Goal: Communication & Community: Answer question/provide support

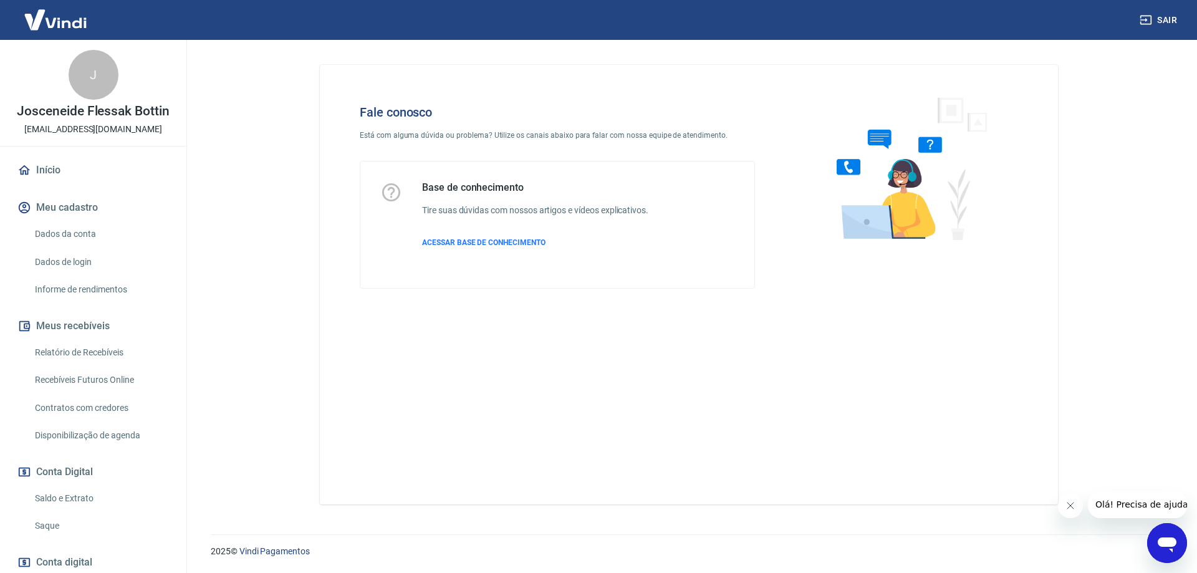
click at [959, 186] on img at bounding box center [907, 168] width 190 height 166
click at [1172, 544] on icon "Abrir janela de mensagens" at bounding box center [1167, 544] width 19 height 15
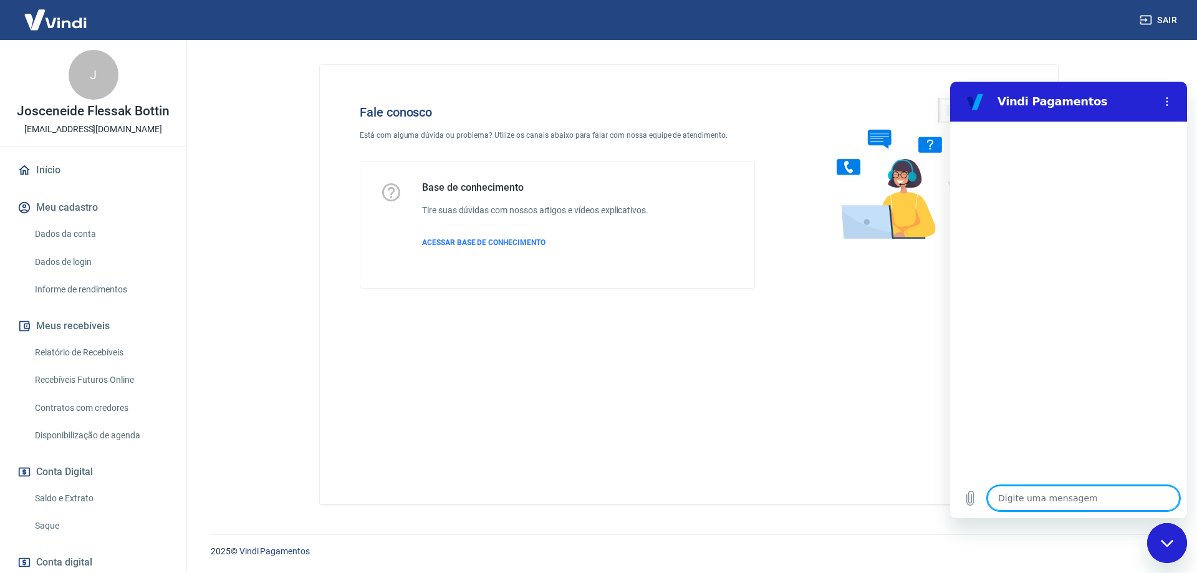
type textarea "A"
type textarea "x"
type textarea "Ab"
type textarea "x"
type textarea "Abr"
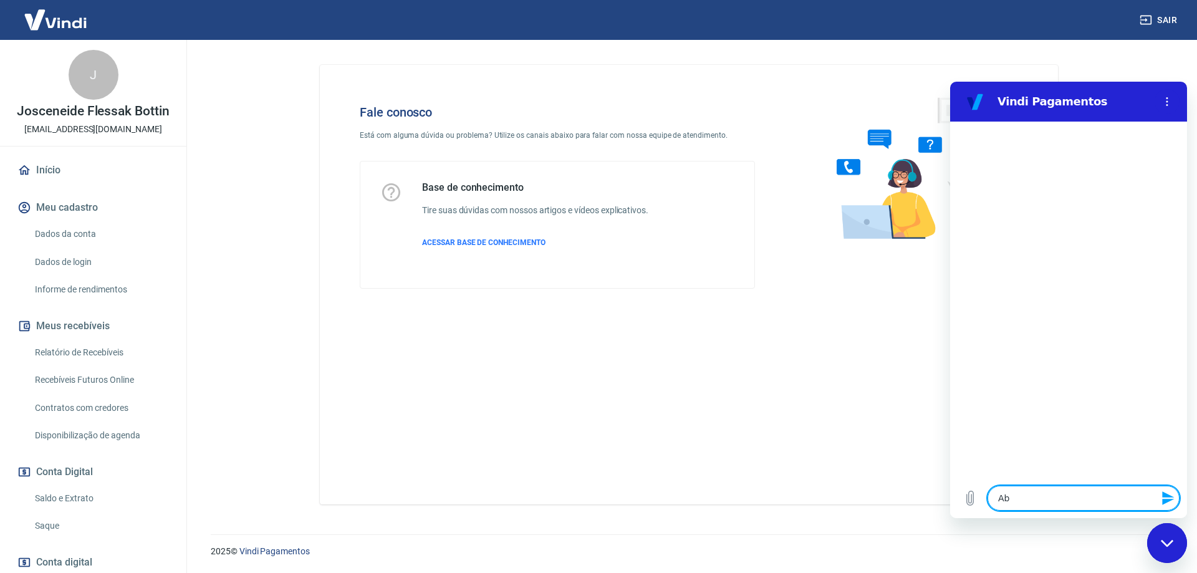
type textarea "x"
type textarea "Abri"
type textarea "x"
type textarea "Abri"
type textarea "x"
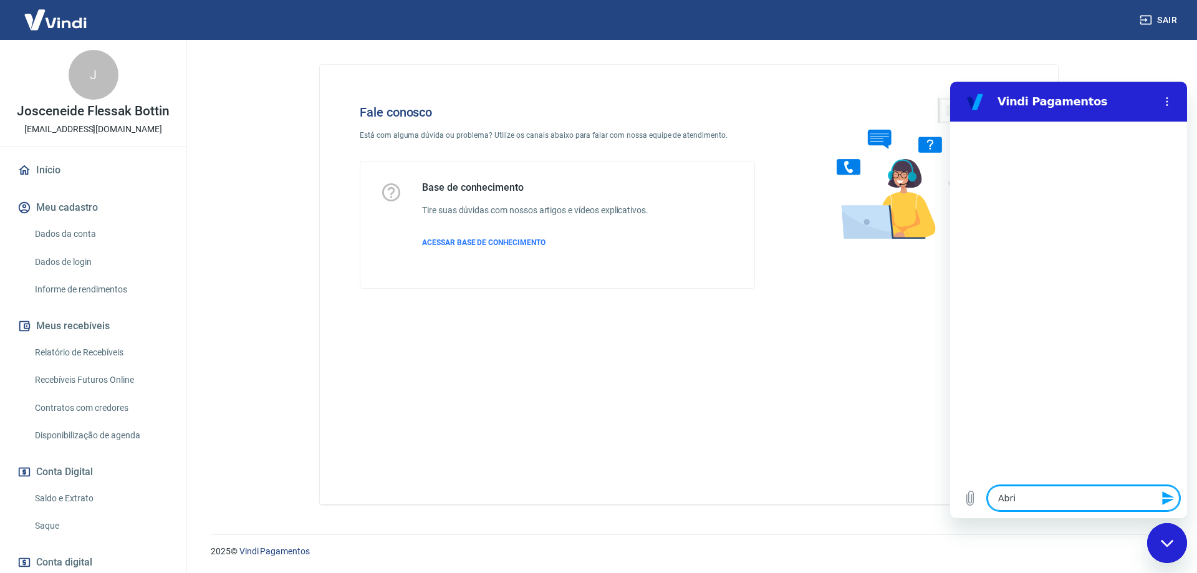
type textarea "Abri c"
type textarea "x"
type textarea "Abri ch"
type textarea "x"
type textarea "Abri cha"
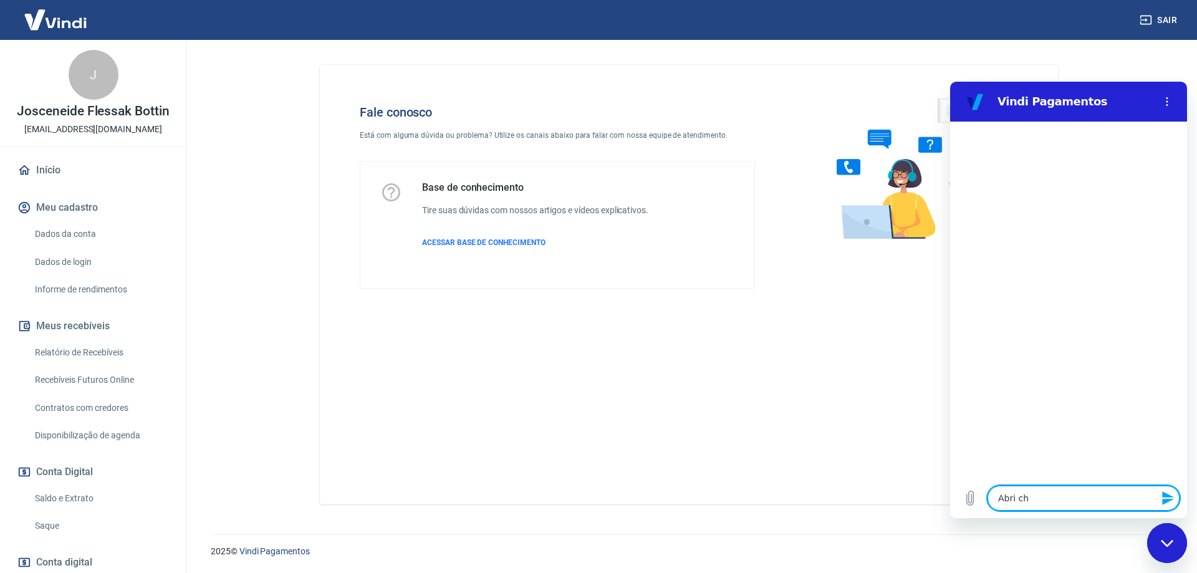
type textarea "x"
type textarea "[PERSON_NAME]"
type textarea "x"
type textarea "Abri chama"
type textarea "x"
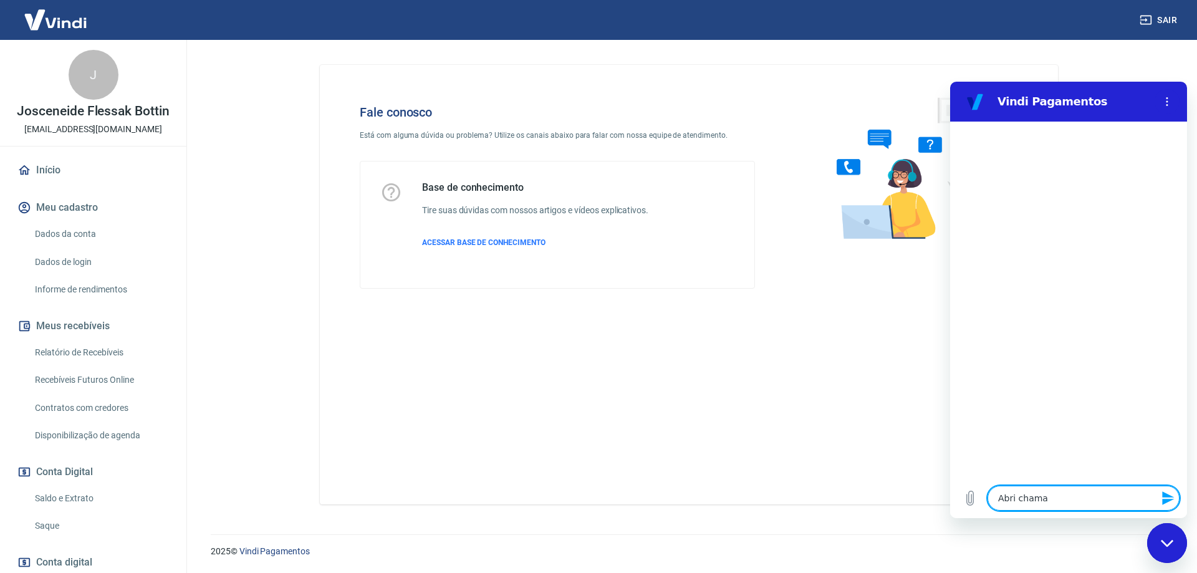
type textarea "Abri chamad"
type textarea "x"
type textarea "Abri chamado"
type textarea "x"
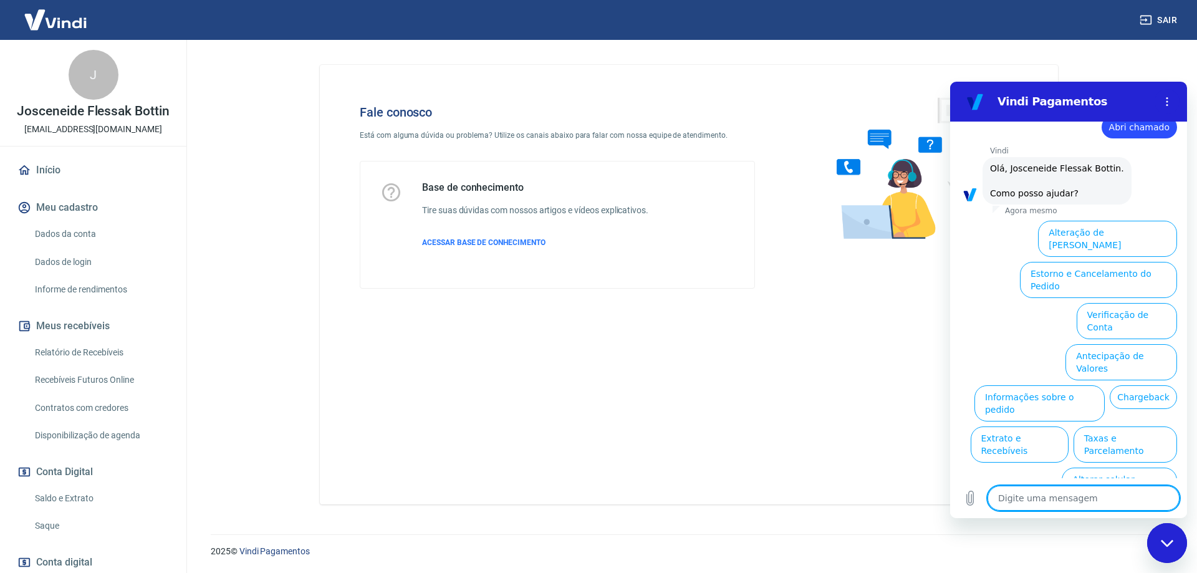
scroll to position [29, 0]
click at [1100, 428] on button "Taxas e Parcelamento" at bounding box center [1126, 446] width 104 height 36
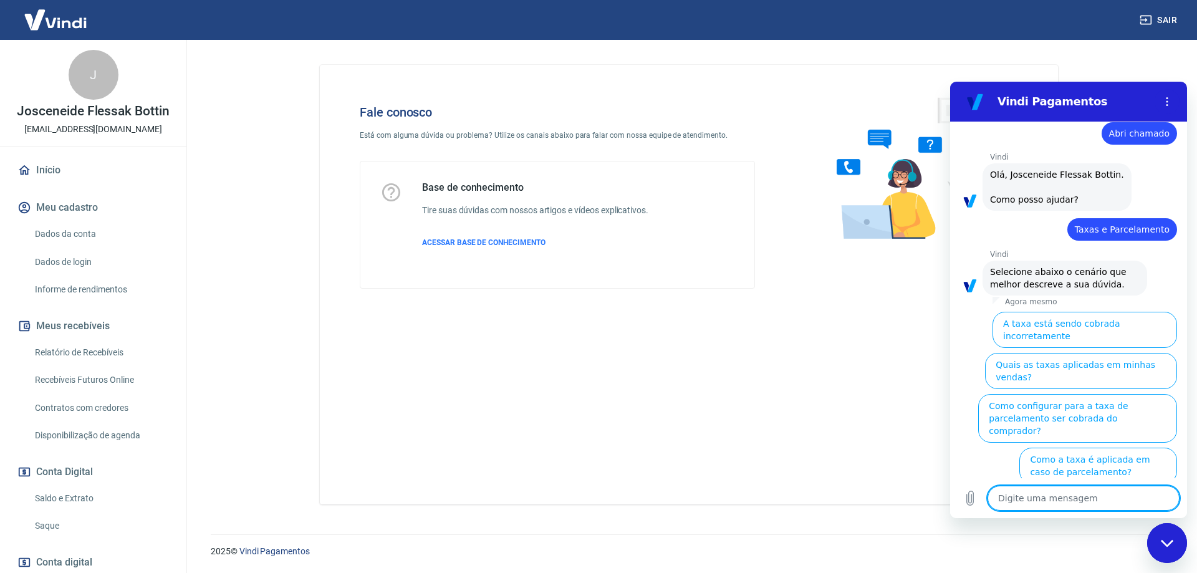
scroll to position [23, 0]
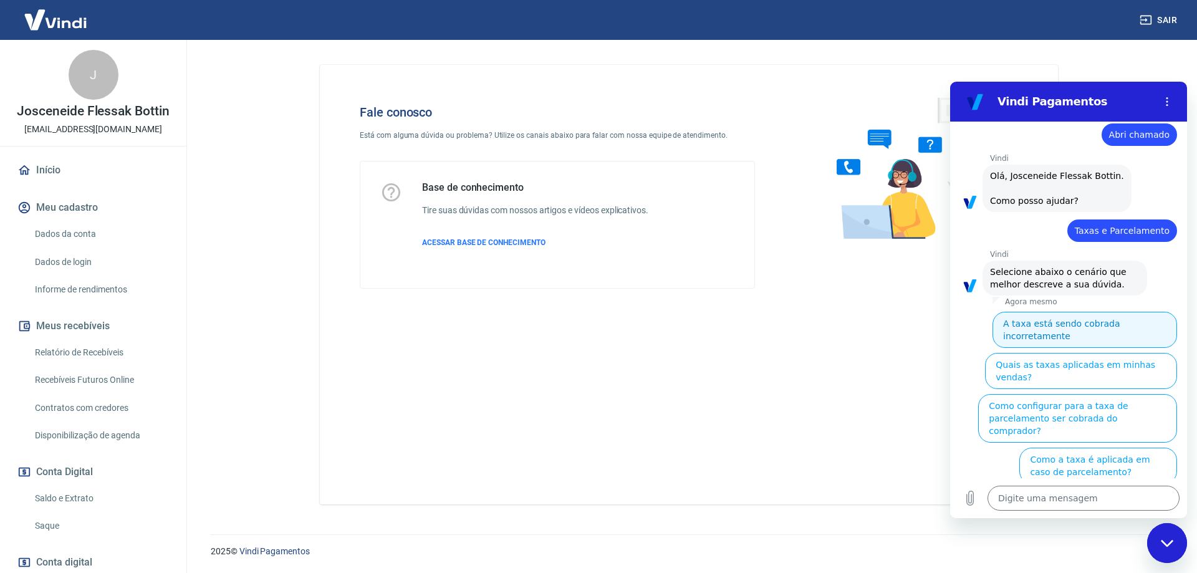
click at [1088, 321] on button "A taxa está sendo cobrada incorretamente" at bounding box center [1085, 330] width 185 height 36
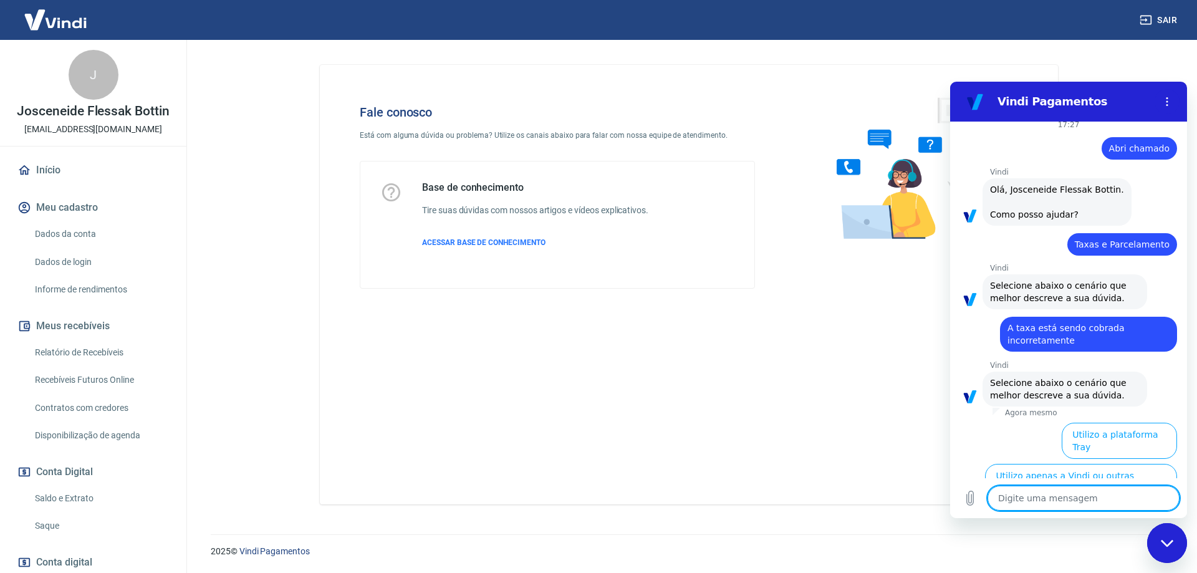
scroll to position [8, 0]
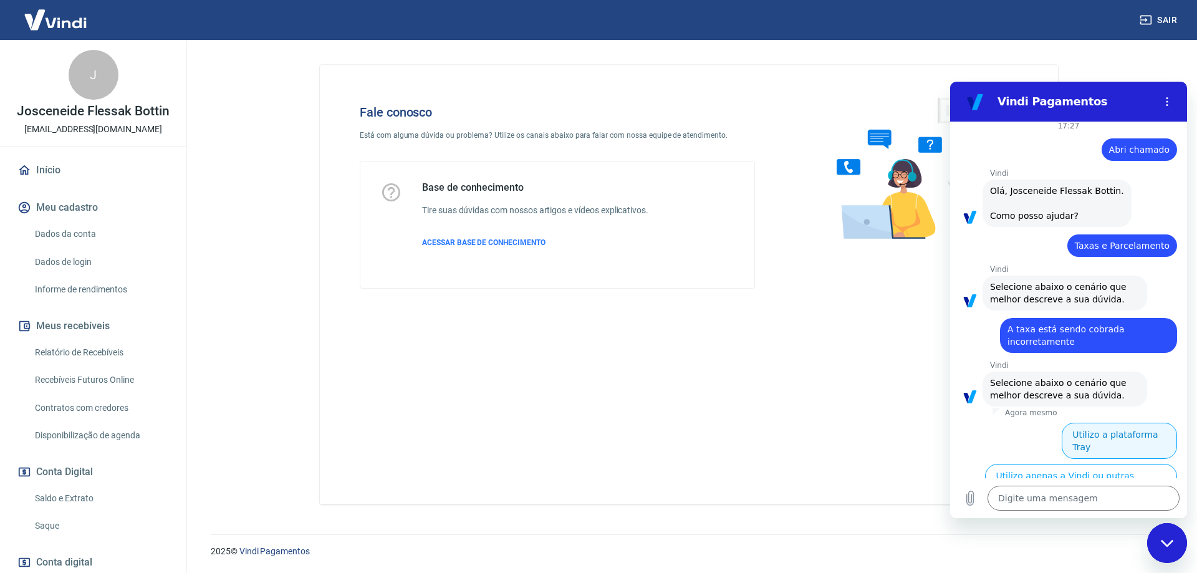
click at [1114, 433] on button "Utilizo a plataforma Tray" at bounding box center [1119, 441] width 115 height 36
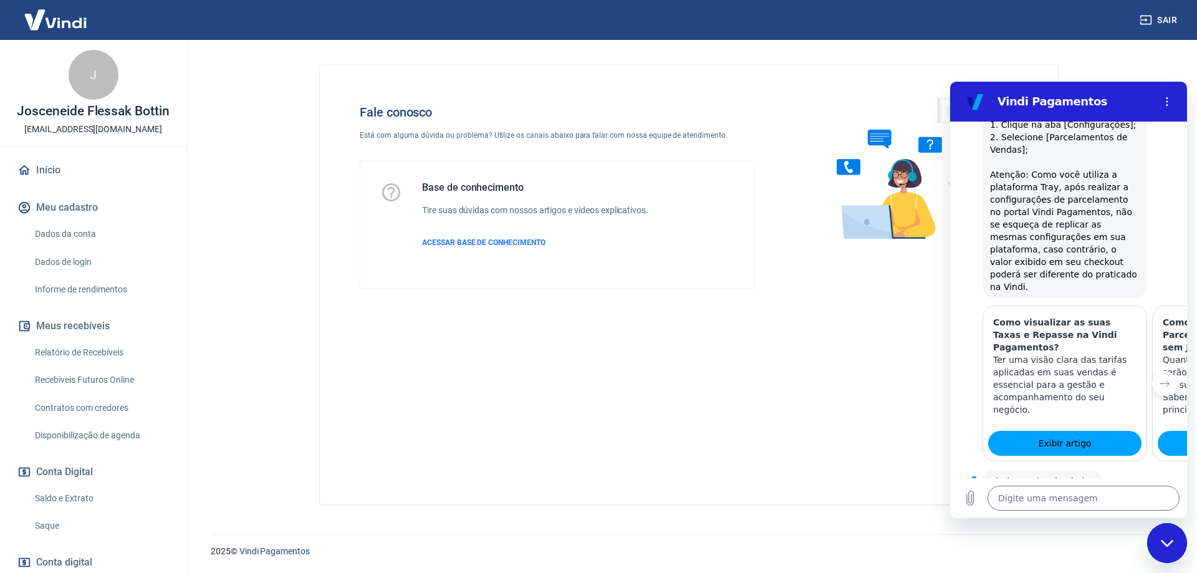
scroll to position [819, 0]
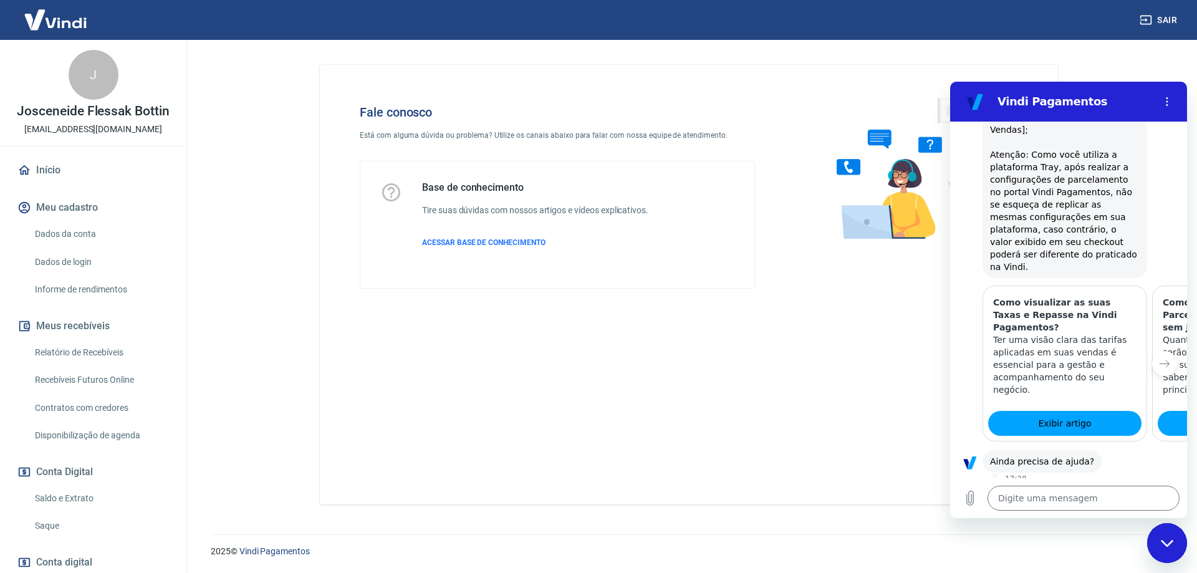
click at [1112, 489] on button "Sim" at bounding box center [1116, 501] width 36 height 24
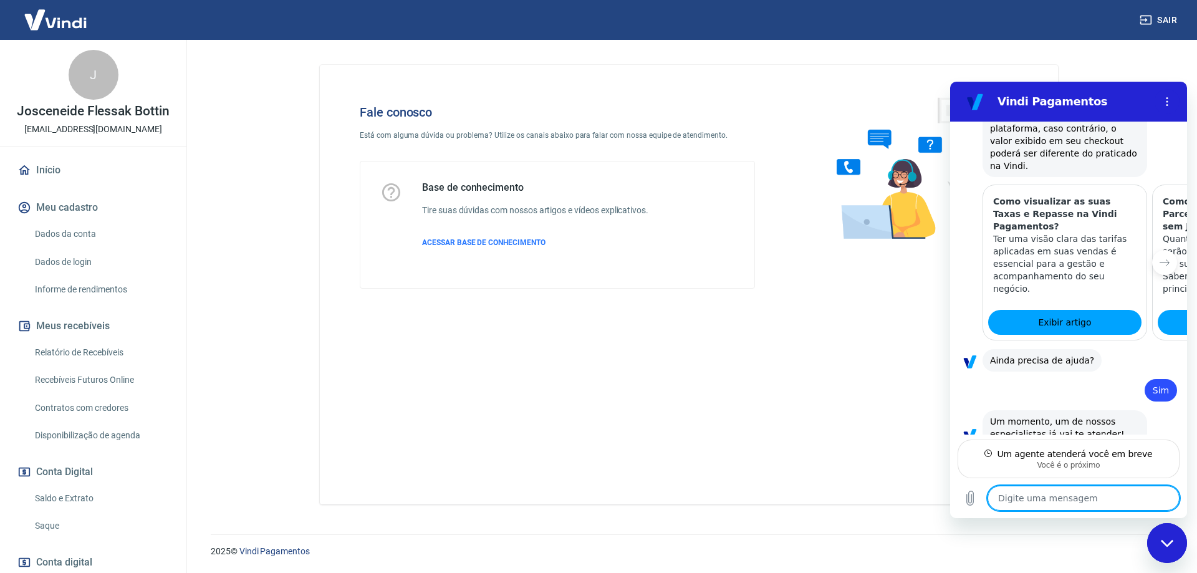
scroll to position [907, 0]
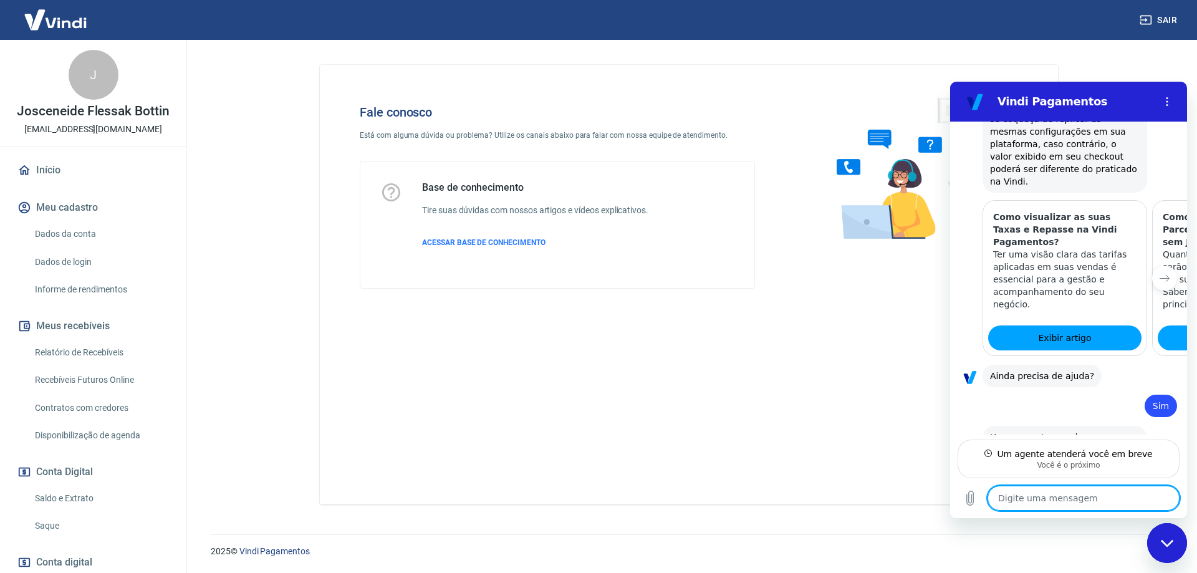
type textarea "x"
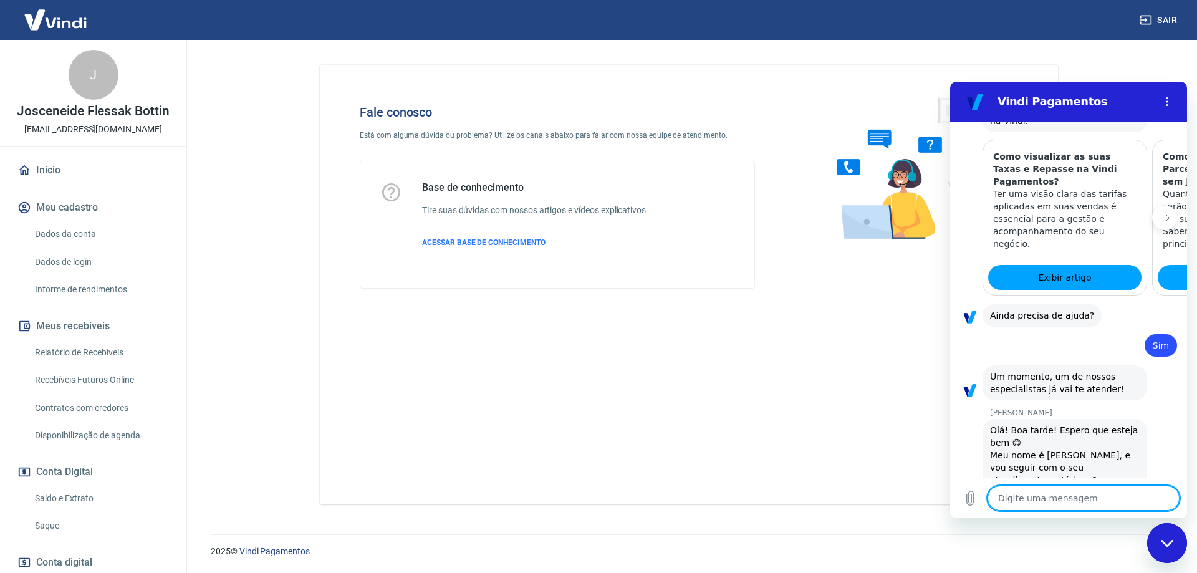
scroll to position [967, 0]
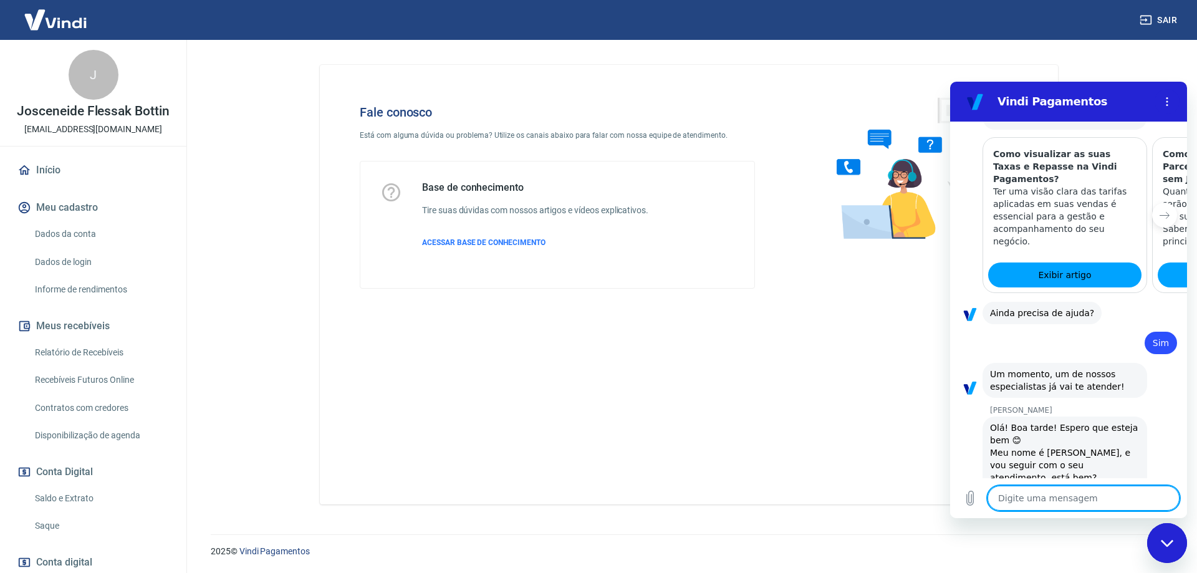
type textarea "B"
type textarea "x"
type textarea "Bo"
type textarea "x"
type textarea "Boa"
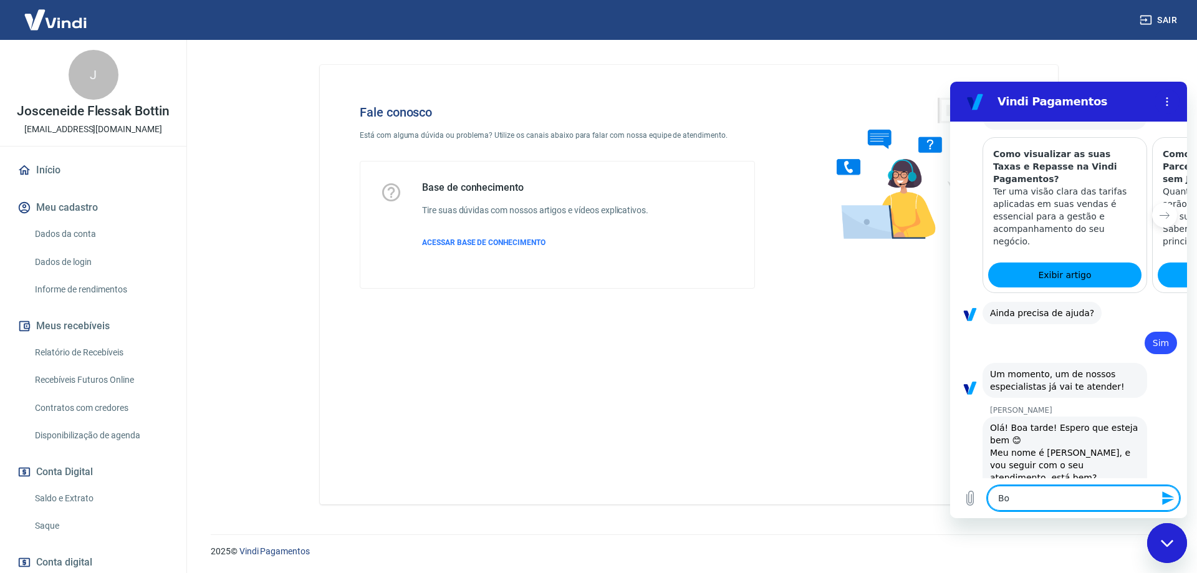
type textarea "x"
type textarea "Boa"
type textarea "x"
type textarea "Boa t"
type textarea "x"
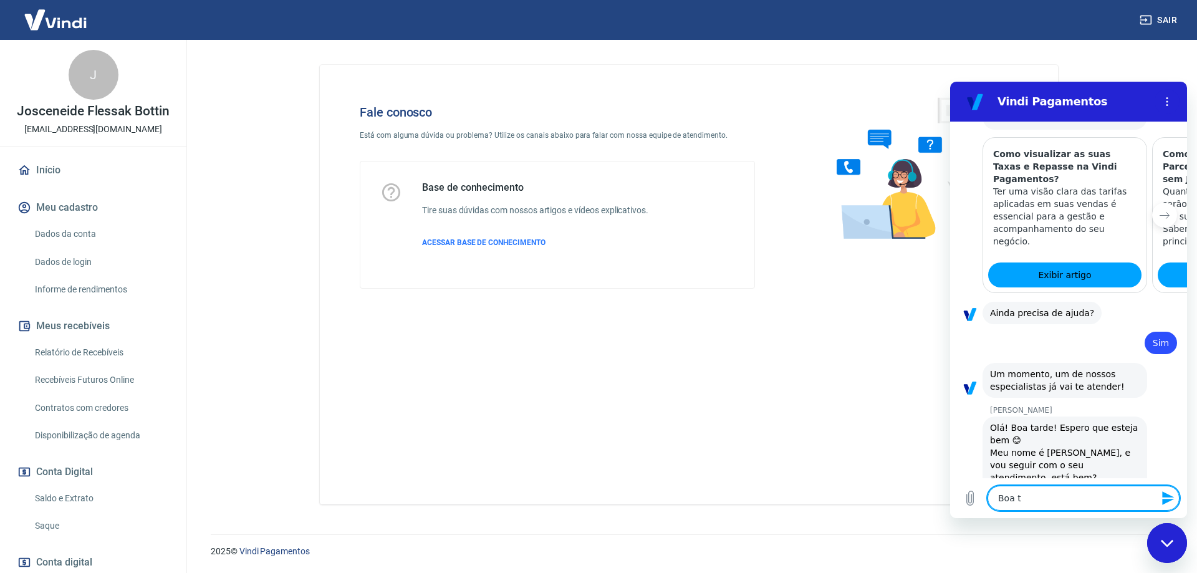
type textarea "Boa ta"
type textarea "x"
type textarea "Boa tar"
type textarea "x"
type textarea "Boa tard"
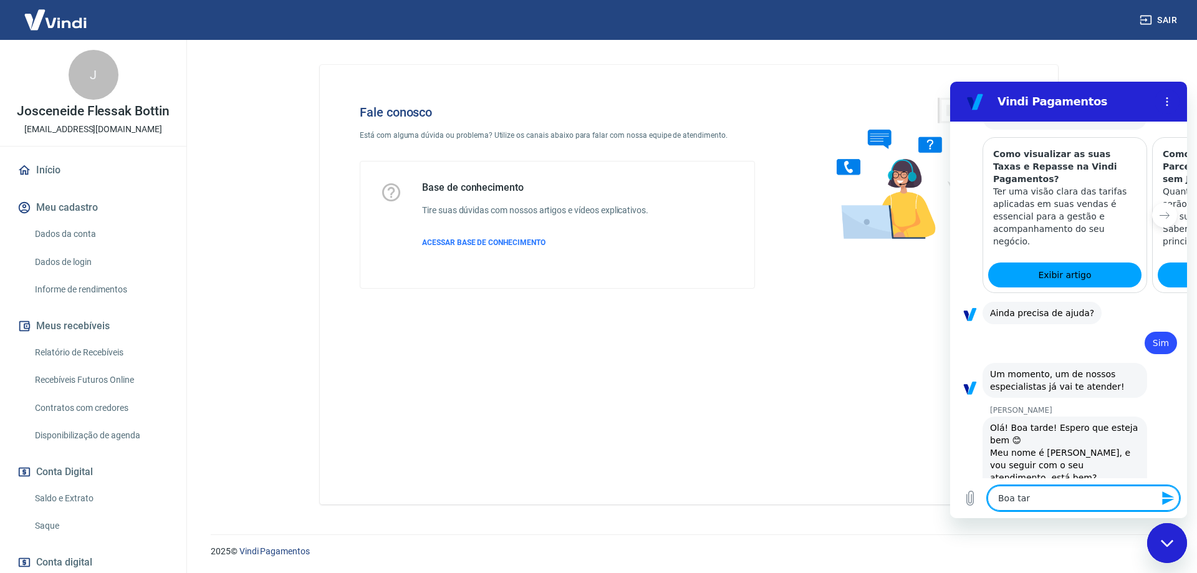
type textarea "x"
type textarea "Boa tarde"
type textarea "x"
type textarea "Boa tarde"
type textarea "x"
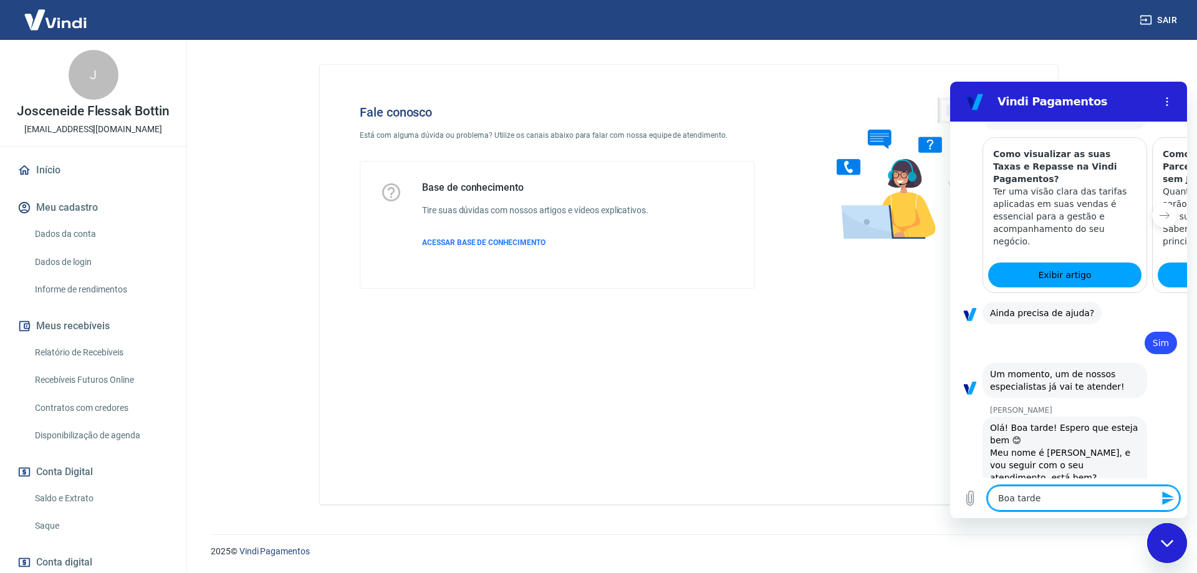
type textarea "Boa tarde M"
type textarea "x"
type textarea "Boa tarde Ma"
type textarea "x"
type textarea "Boa tarde Mar"
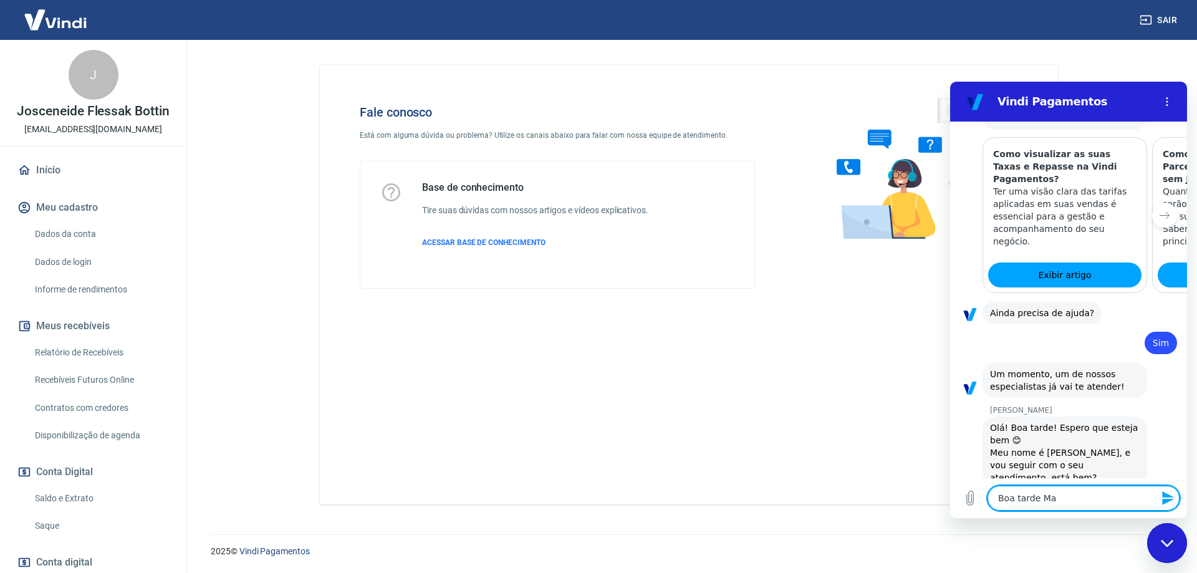
type textarea "x"
type textarea "Boa tarde [PERSON_NAME]"
type textarea "x"
type textarea "Boa tarde Marce"
type textarea "x"
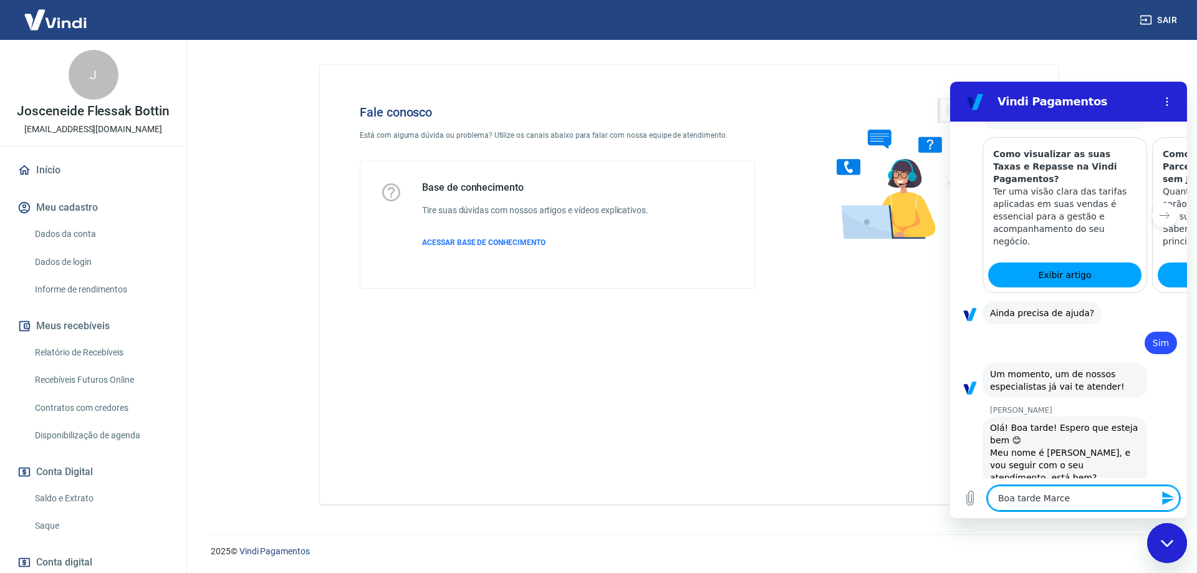
type textarea "Boa tarde [PERSON_NAME]"
type textarea "x"
type textarea "Boa tarde [PERSON_NAME]"
type textarea "x"
type textarea "Boa tarde [PERSON_NAME],"
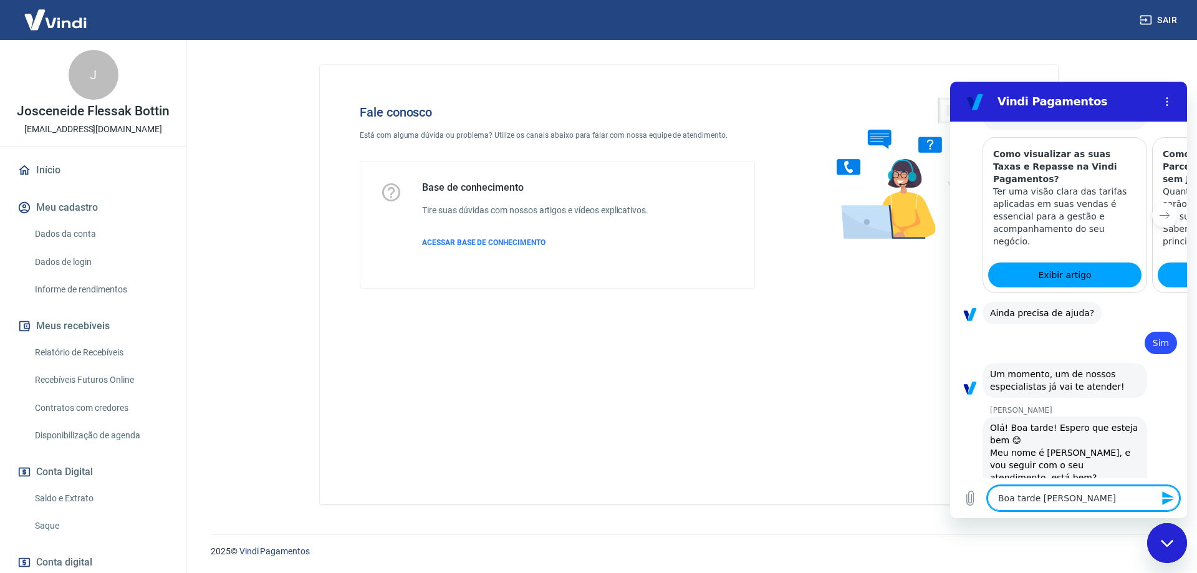
type textarea "x"
type textarea "Boa tarde [PERSON_NAME],"
type textarea "x"
type textarea "Boa tarde [PERSON_NAME], t"
type textarea "x"
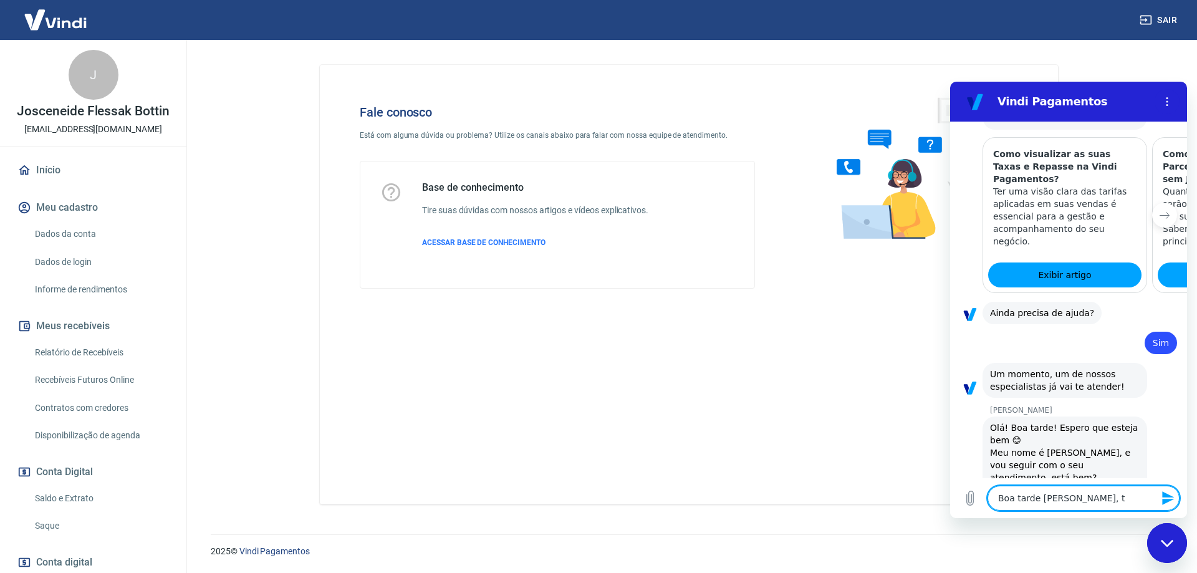
type textarea "Boa tarde [PERSON_NAME], tu"
type textarea "x"
type textarea "Boa tarde [PERSON_NAME], tud"
type textarea "x"
type textarea "Boa tarde [PERSON_NAME], tudo"
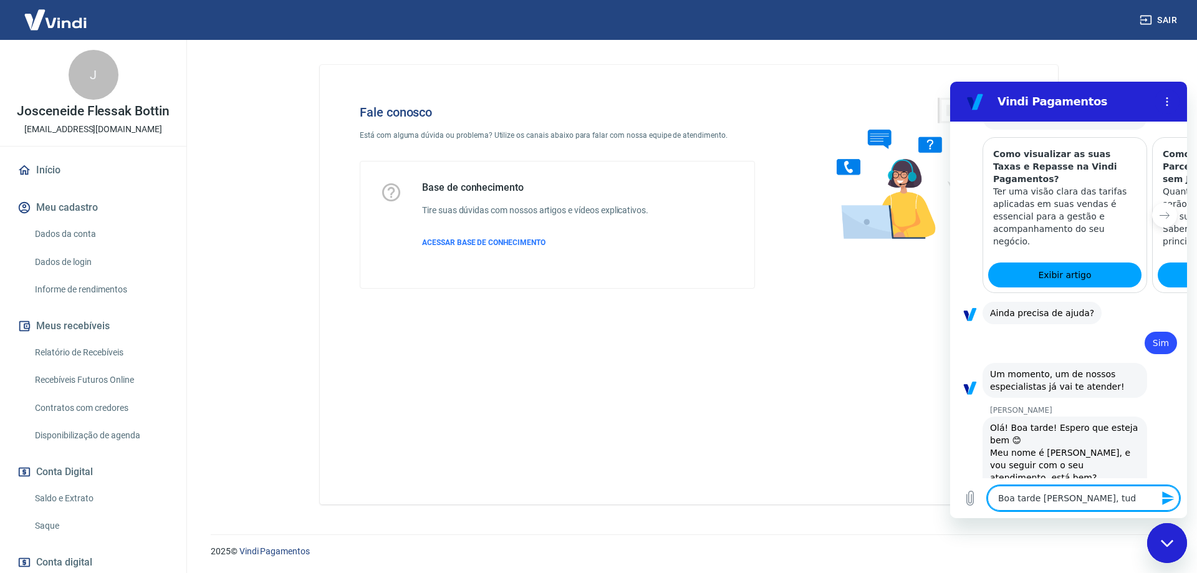
type textarea "x"
type textarea "Boa tarde [PERSON_NAME], tudo"
type textarea "x"
type textarea "Boa tarde [PERSON_NAME], tudo b"
type textarea "x"
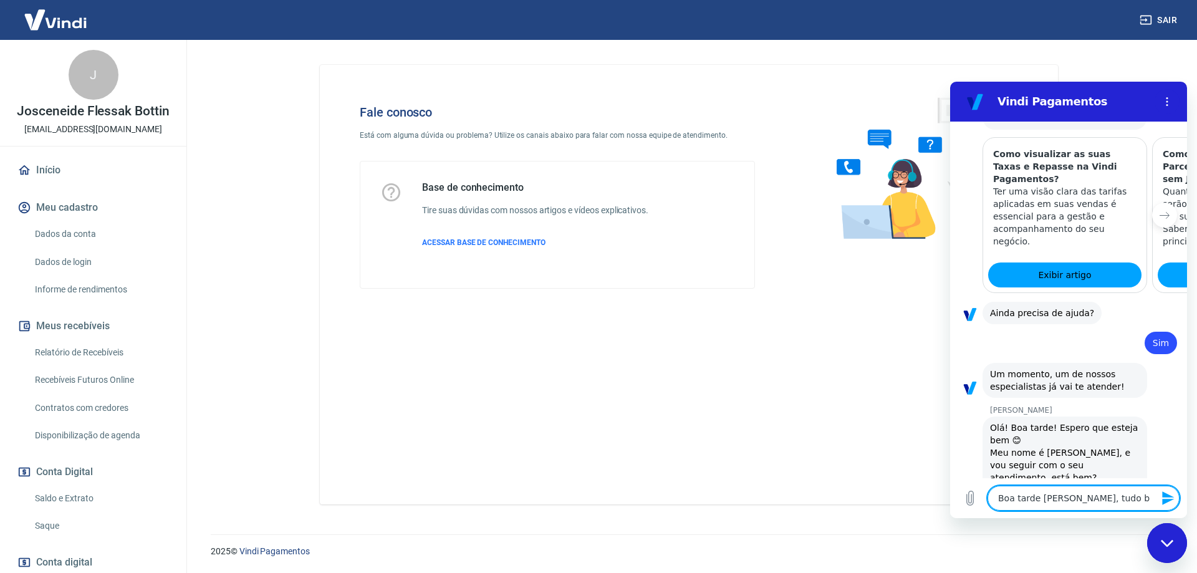
type textarea "Boa tarde [PERSON_NAME], tudo be"
type textarea "x"
type textarea "Boa tarde [PERSON_NAME], tudo bem"
type textarea "x"
type textarea "Boa tarde [PERSON_NAME], tudo bem?"
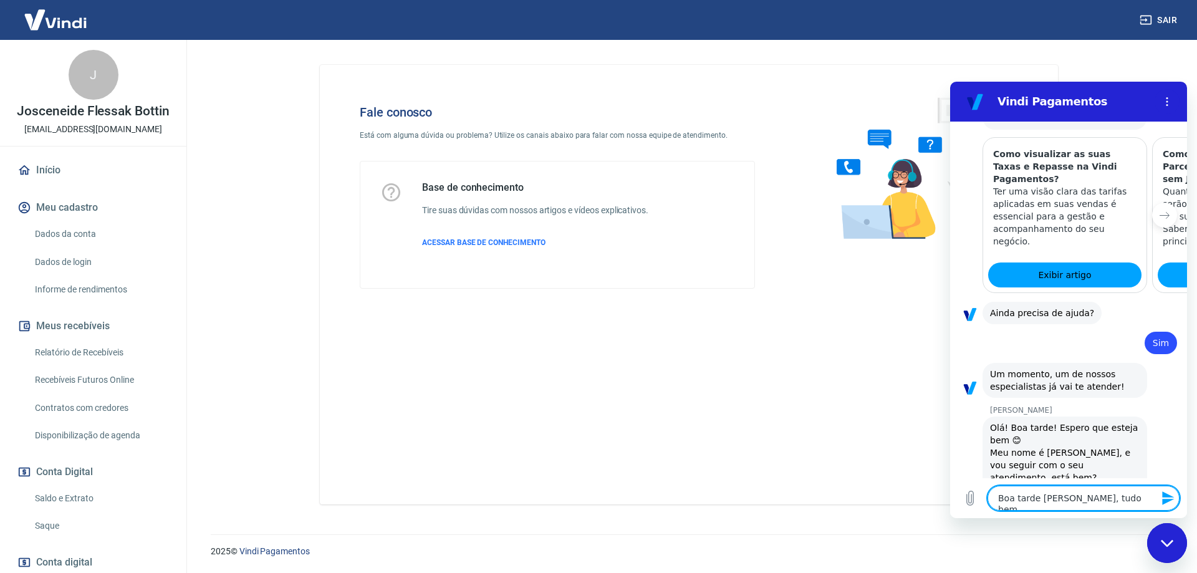
type textarea "x"
type textarea "Boa tarde [PERSON_NAME], tudo bem?"
type textarea "x"
type textarea "Boa tarde [PERSON_NAME], tudo bem? M"
type textarea "x"
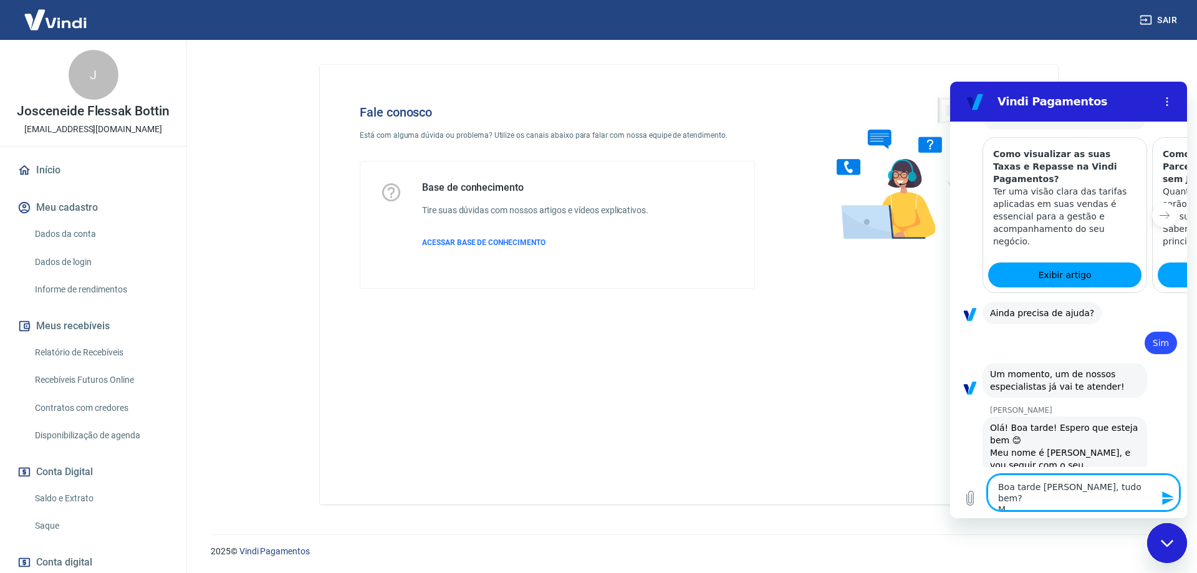
type textarea "Boa tarde [PERSON_NAME], tudo bem? Me"
type textarea "x"
type textarea "Boa tarde [PERSON_NAME], tudo bem? Meu"
type textarea "x"
type textarea "Boa tarde [PERSON_NAME], tudo bem? Meu"
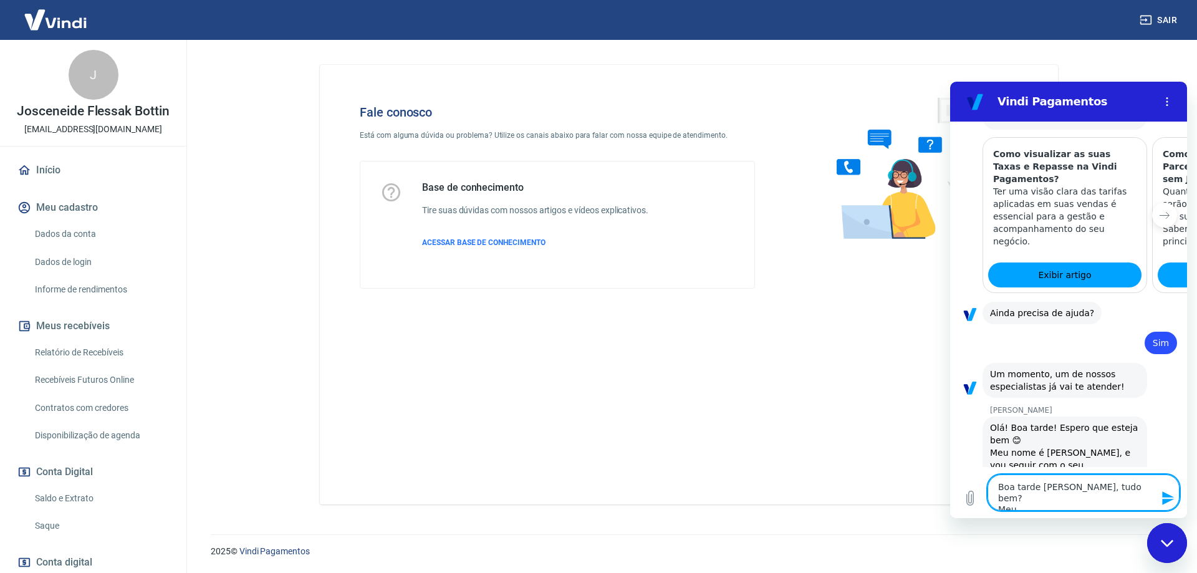
type textarea "x"
type textarea "Boa tarde [PERSON_NAME], tudo bem? Meu n"
type textarea "x"
type textarea "Boa tarde [PERSON_NAME], tudo bem? Meu no"
type textarea "x"
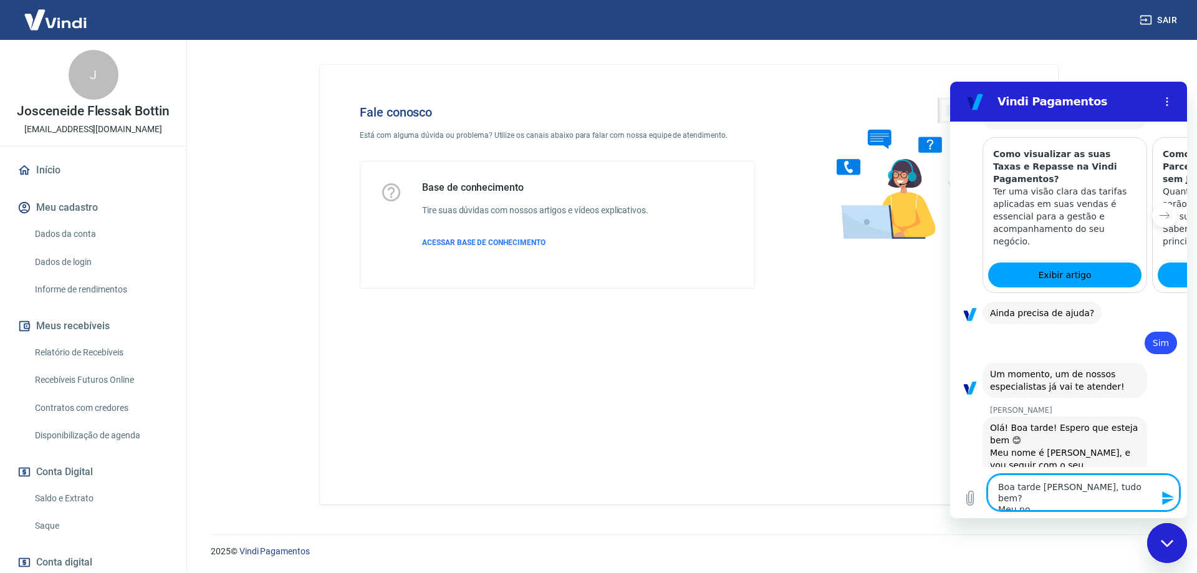
type textarea "Boa tarde [PERSON_NAME], tudo bem? Meu nom"
type textarea "x"
type textarea "Boa tarde [PERSON_NAME], tudo bem? Meu nome"
type textarea "x"
type textarea "Boa tarde [PERSON_NAME], tudo bem? Meu nome"
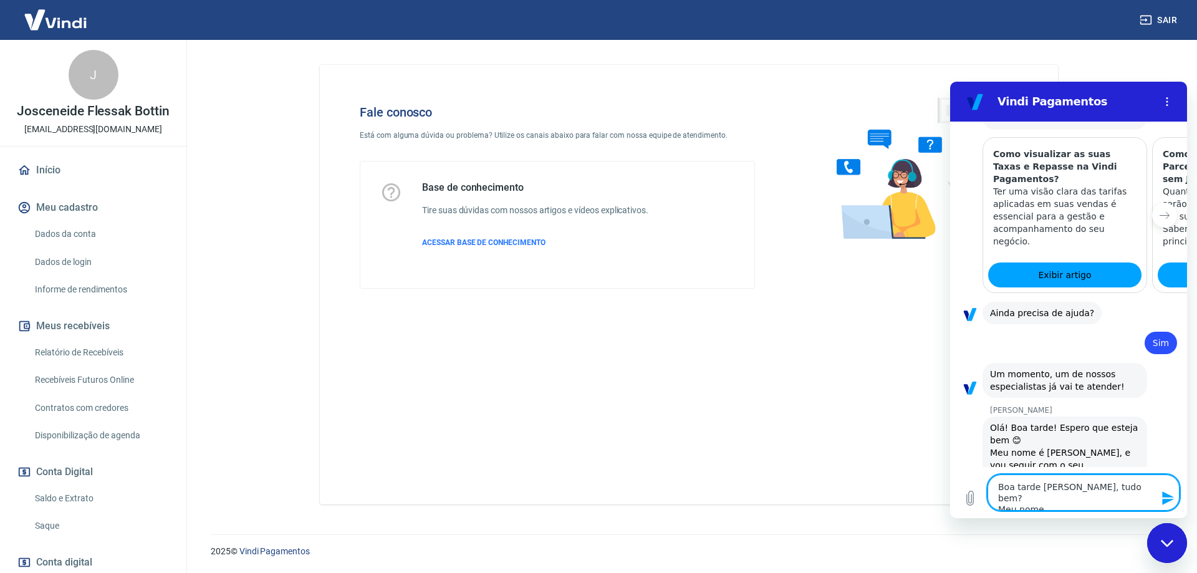
type textarea "x"
type textarea "Boa tarde [PERSON_NAME], tudo bem? Meu nome é"
type textarea "x"
type textarea "Boa tarde [PERSON_NAME], tudo bem? Meu nome é"
type textarea "x"
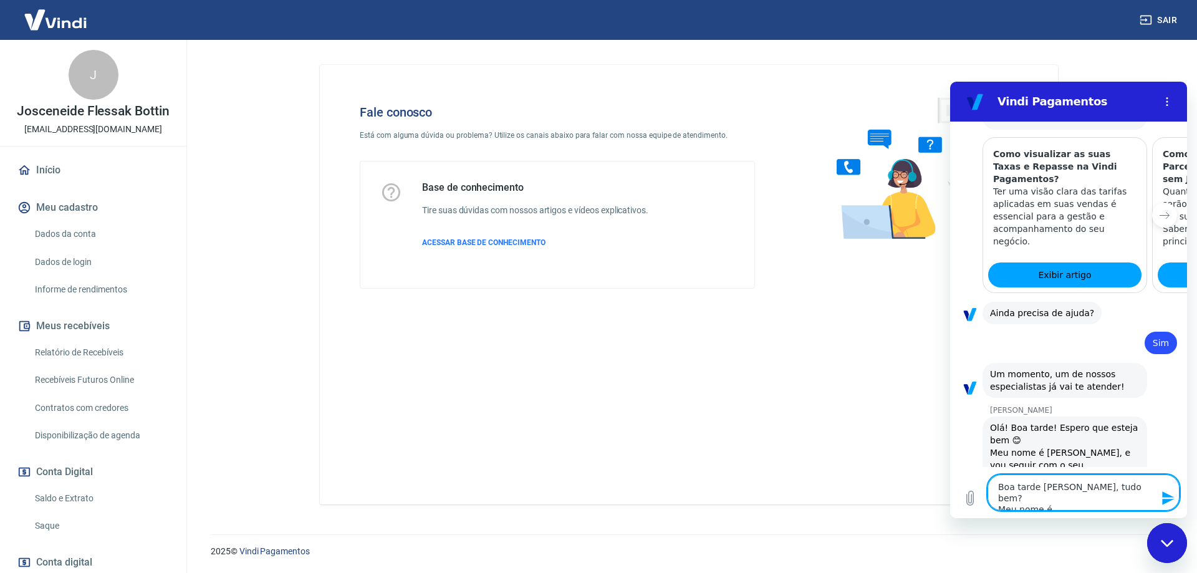
type textarea "Boa tarde [PERSON_NAME], tudo bem? Meu nome é L"
type textarea "x"
type textarea "Boa tarde [PERSON_NAME], tudo bem? Meu nome é Le"
type textarea "x"
type textarea "Boa tarde [PERSON_NAME], tudo bem? Meu nome é Let"
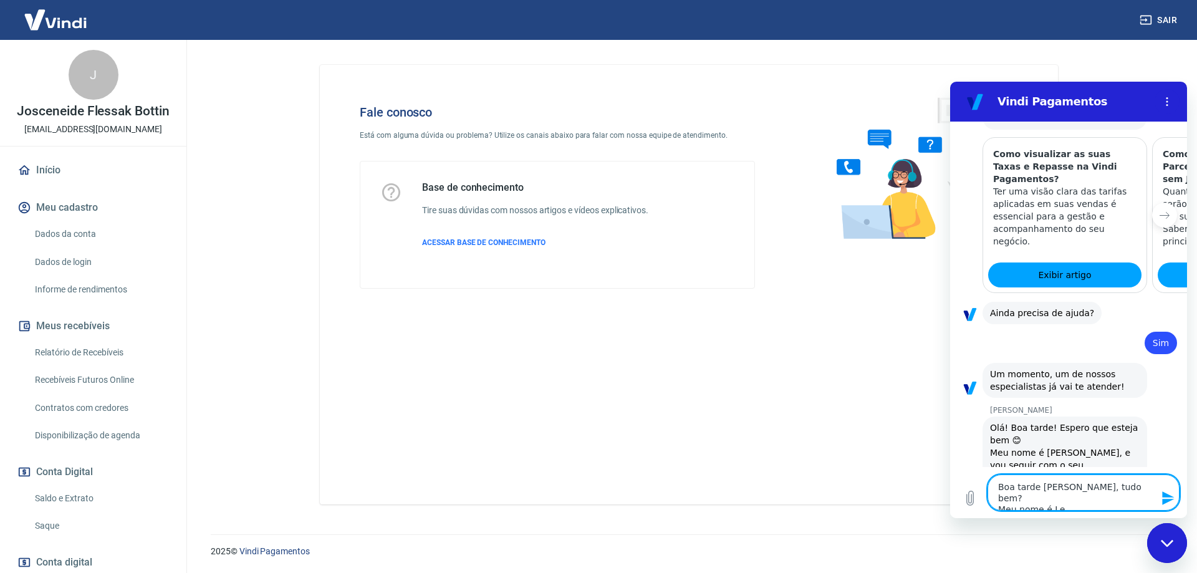
type textarea "x"
type textarea "Boa tarde [PERSON_NAME], tudo bem? Meu nome é [GEOGRAPHIC_DATA]"
type textarea "x"
type textarea "Boa tarde [PERSON_NAME], tudo bem? Meu nome é [GEOGRAPHIC_DATA]"
type textarea "x"
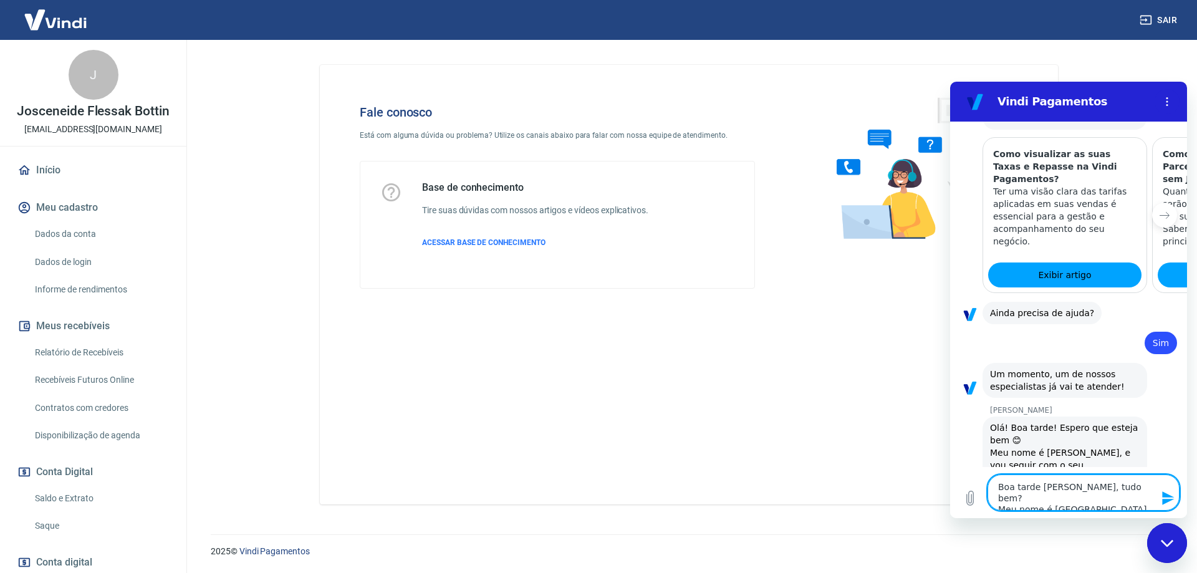
type textarea "Boa tarde [PERSON_NAME], tudo bem? Meu nome é [GEOGRAPHIC_DATA]"
type textarea "x"
type textarea "Boa tarde [PERSON_NAME], tudo bem? Meu nome é [GEOGRAPHIC_DATA]"
type textarea "x"
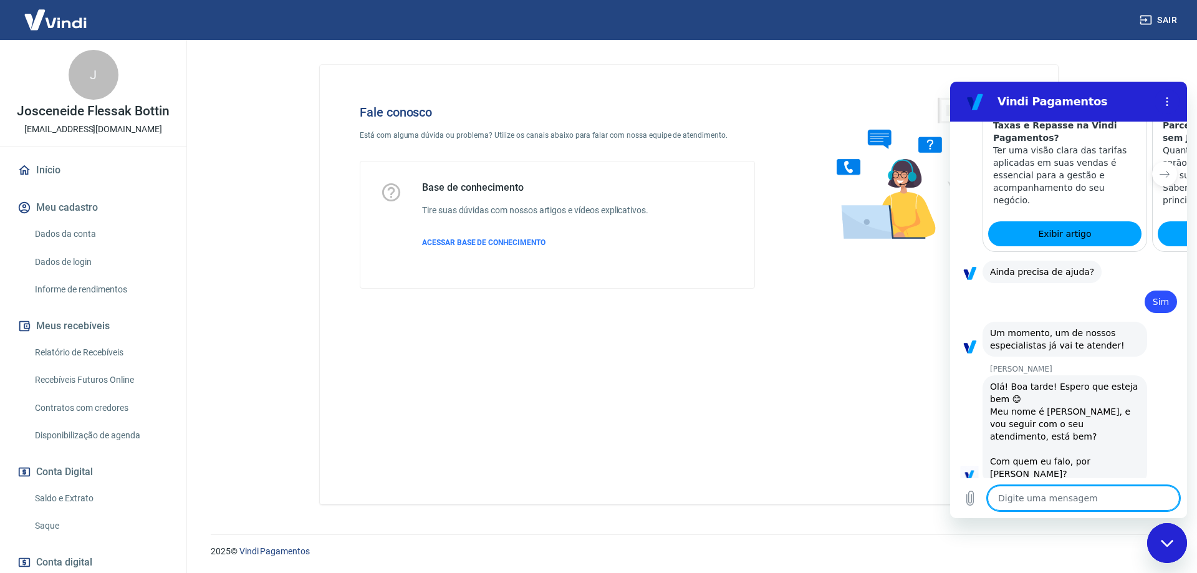
type textarea "x"
click at [1030, 493] on textarea at bounding box center [1084, 498] width 192 height 25
type textarea "E"
type textarea "x"
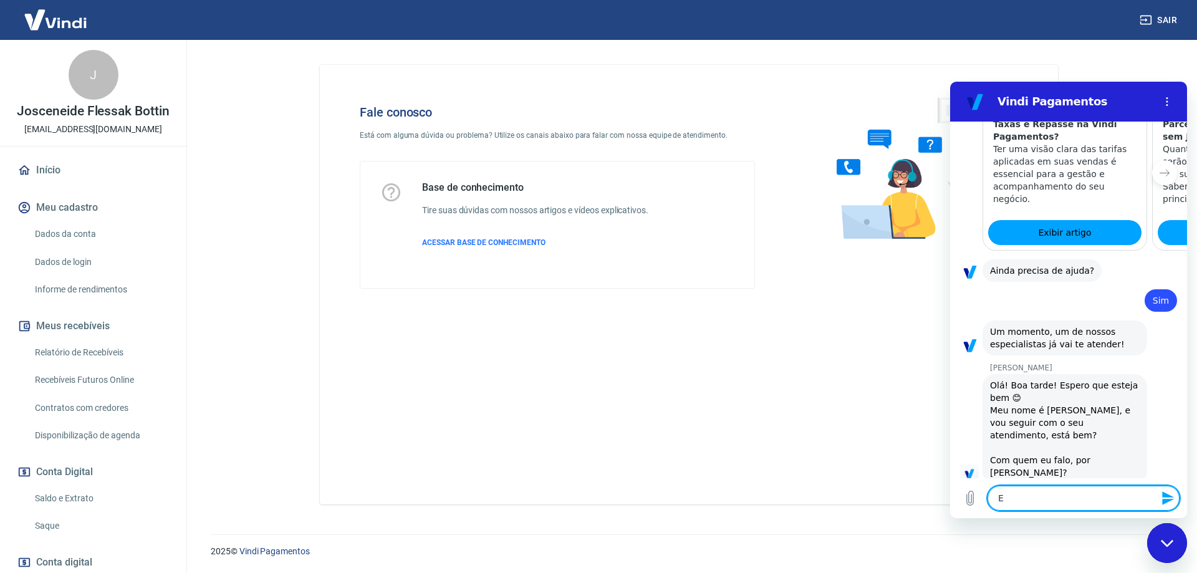
type textarea "Es"
type textarea "x"
type textarea "Est"
type textarea "x"
type textarea "Esto"
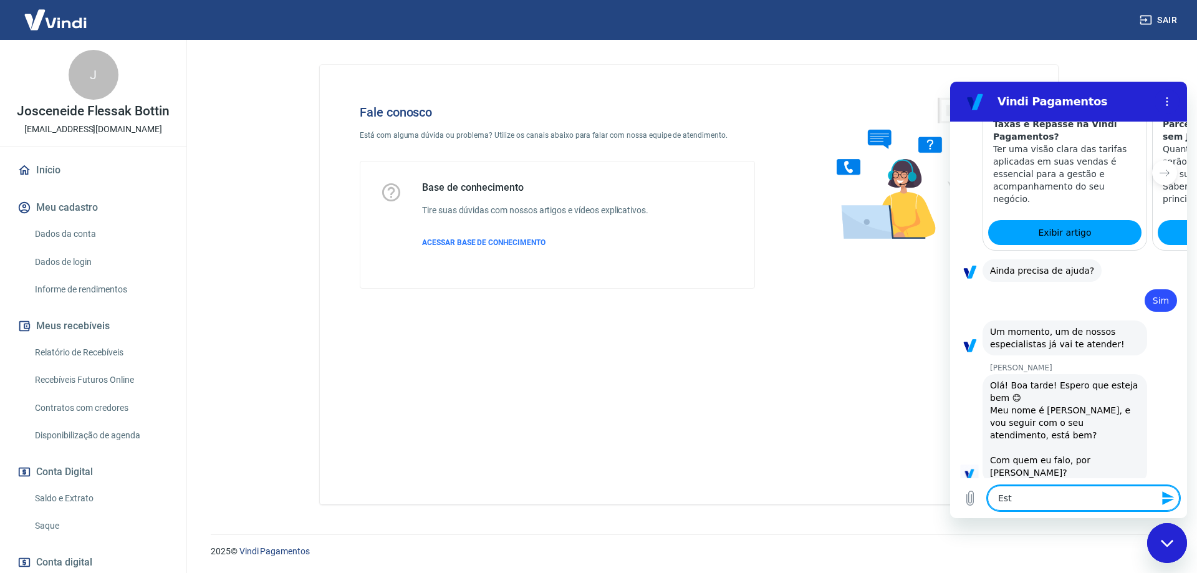
type textarea "x"
type textarea "Estou"
type textarea "x"
type textarea "Estou"
type textarea "x"
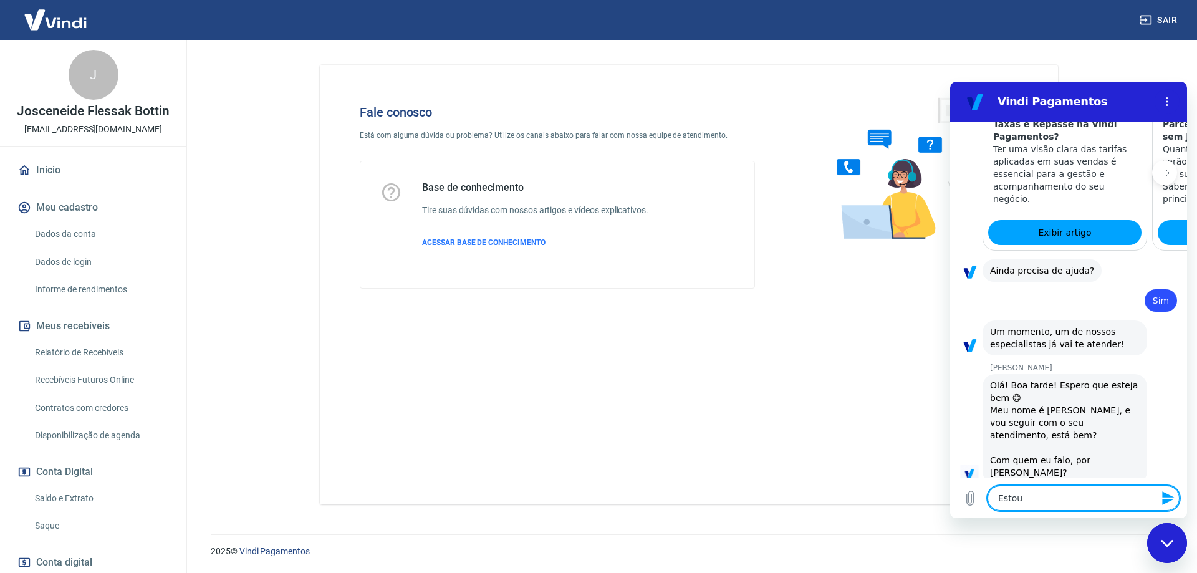
type textarea "Estou c"
type textarea "x"
type textarea "Estou co"
type textarea "x"
type textarea "Estou com"
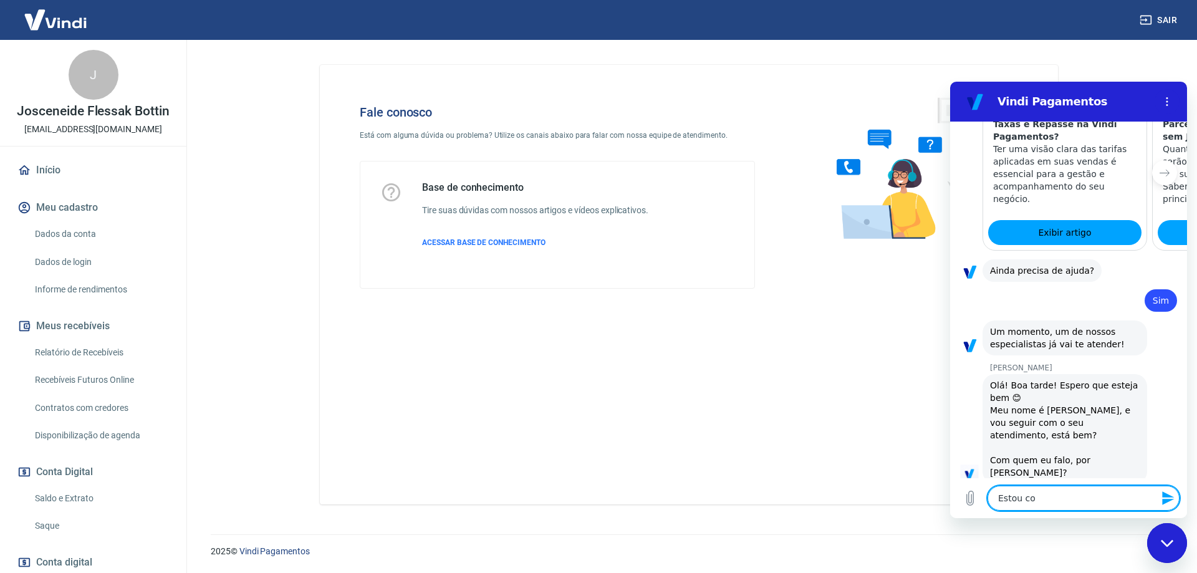
type textarea "x"
type textarea "Estou com"
type textarea "x"
type textarea "Estou com u"
type textarea "x"
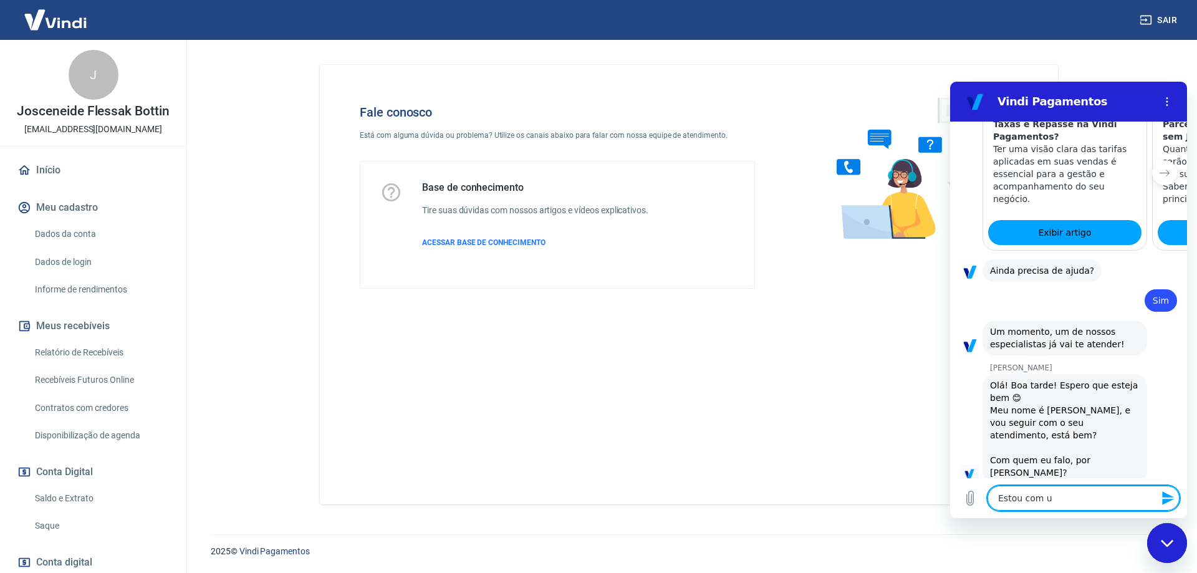
type textarea "Estou com um"
type textarea "x"
type textarea "Estou com uma"
type textarea "x"
type textarea "Estou com uma"
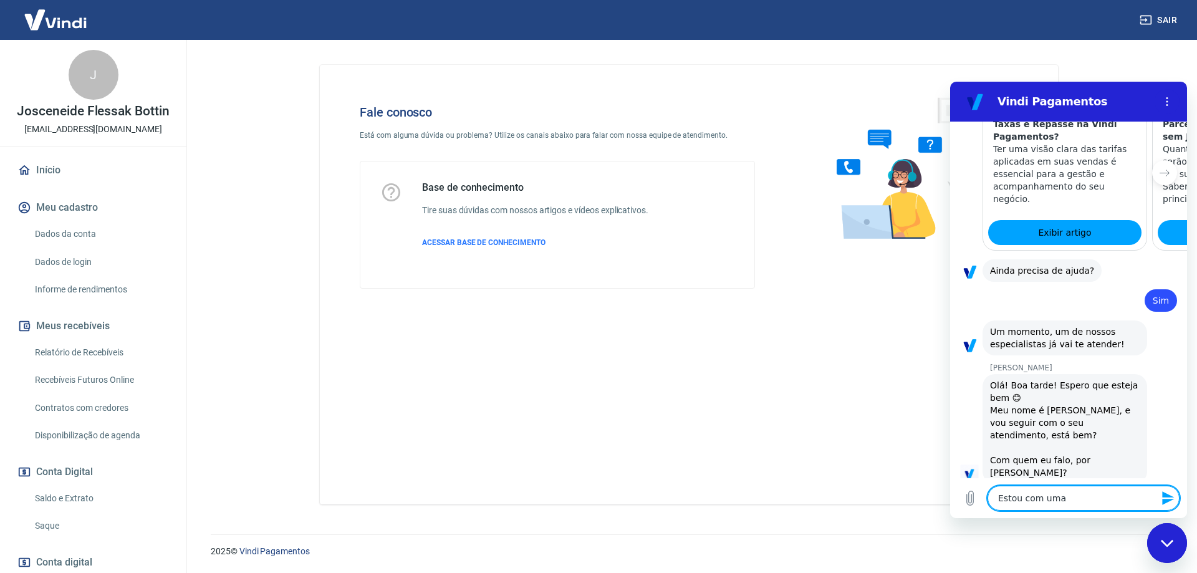
type textarea "x"
type textarea "Estou com uma t"
type textarea "x"
type textarea "Estou com uma ta"
type textarea "x"
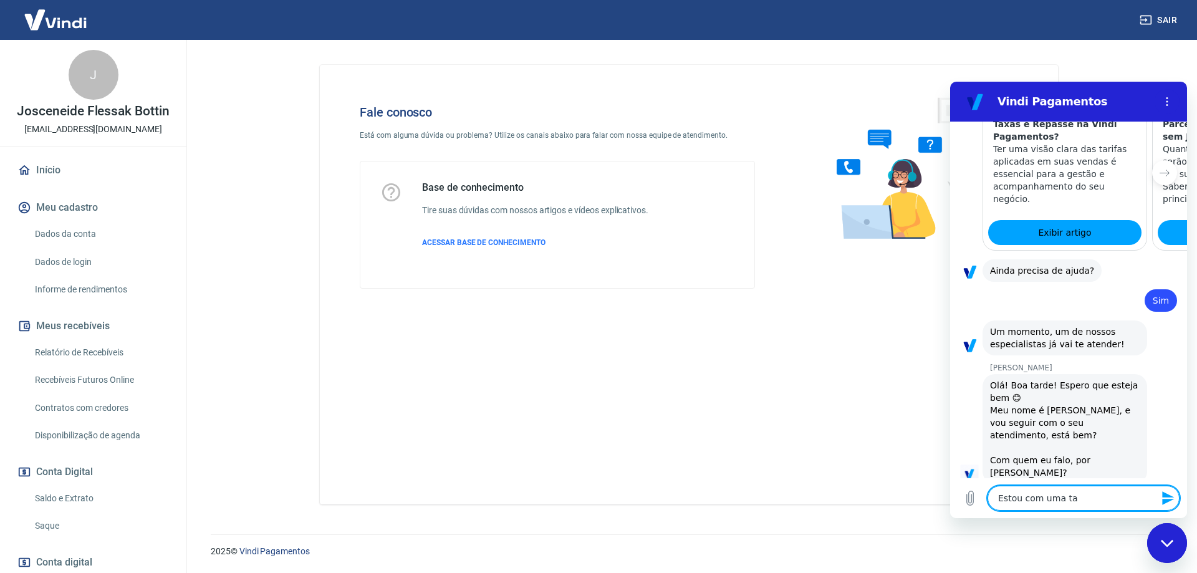
type textarea "Estou com uma tac"
type textarea "x"
type textarea "Estou com uma taca"
type textarea "x"
type textarea "Estou com uma taca"
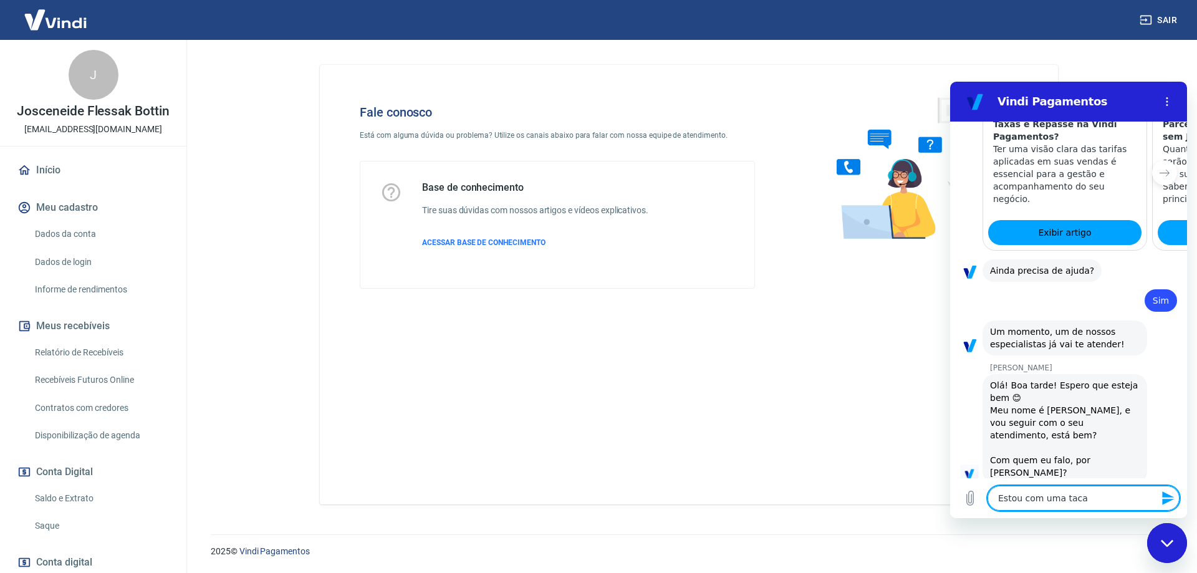
type textarea "x"
type textarea "Estou com uma taca"
type textarea "x"
type textarea "Estou com uma tac"
type textarea "x"
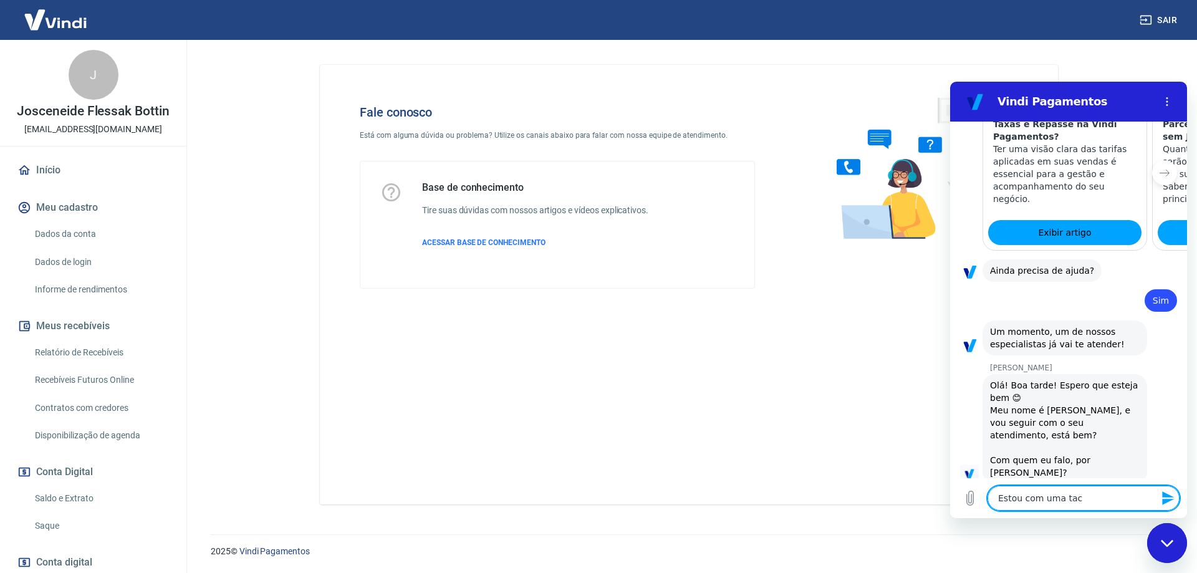
type textarea "Estou com uma ta"
type textarea "x"
type textarea "Estou com uma tax"
type textarea "x"
type textarea "Estou com uma taxa"
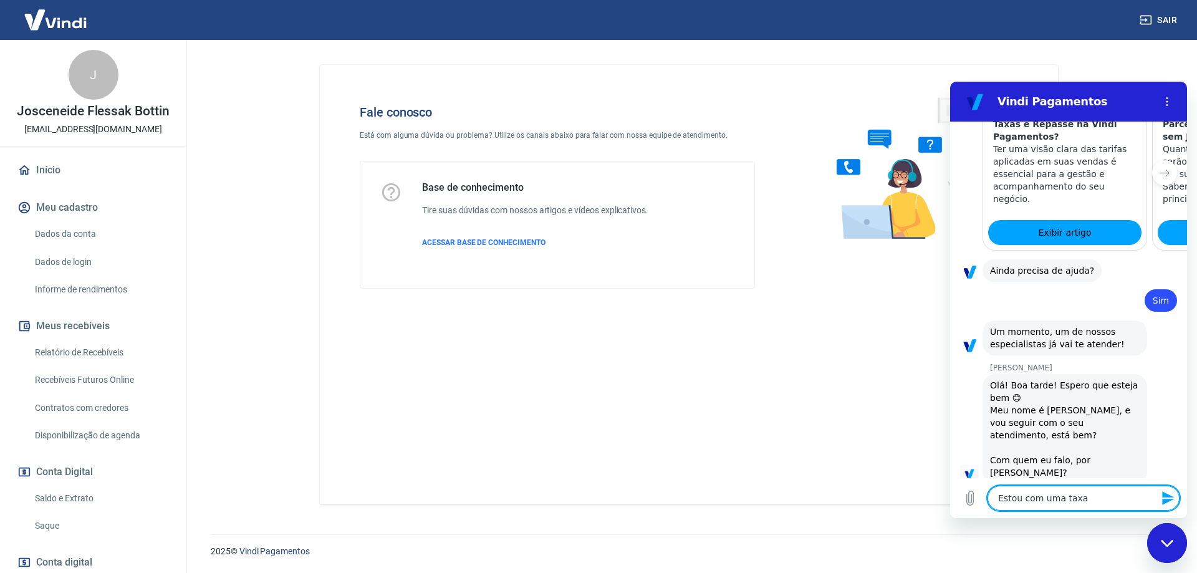
type textarea "x"
type textarea "Estou com uma taxa"
type textarea "x"
type textarea "Estou com uma taxa c"
type textarea "x"
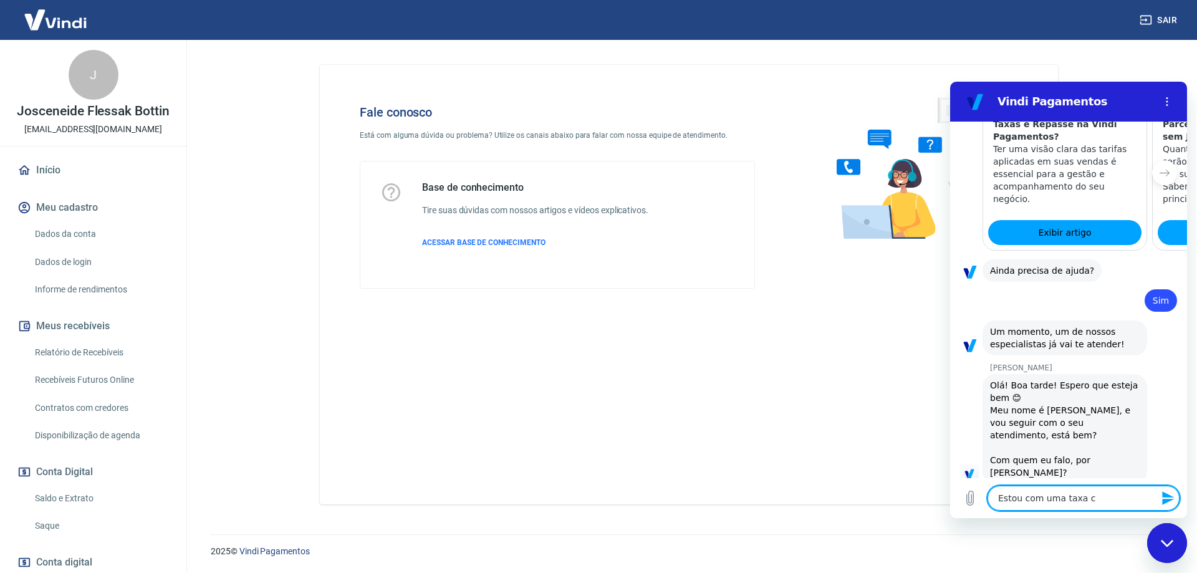
type textarea "Estou com uma taxa co"
type textarea "x"
type textarea "Estou com uma taxa cob"
type textarea "x"
type textarea "Estou com uma taxa cobr"
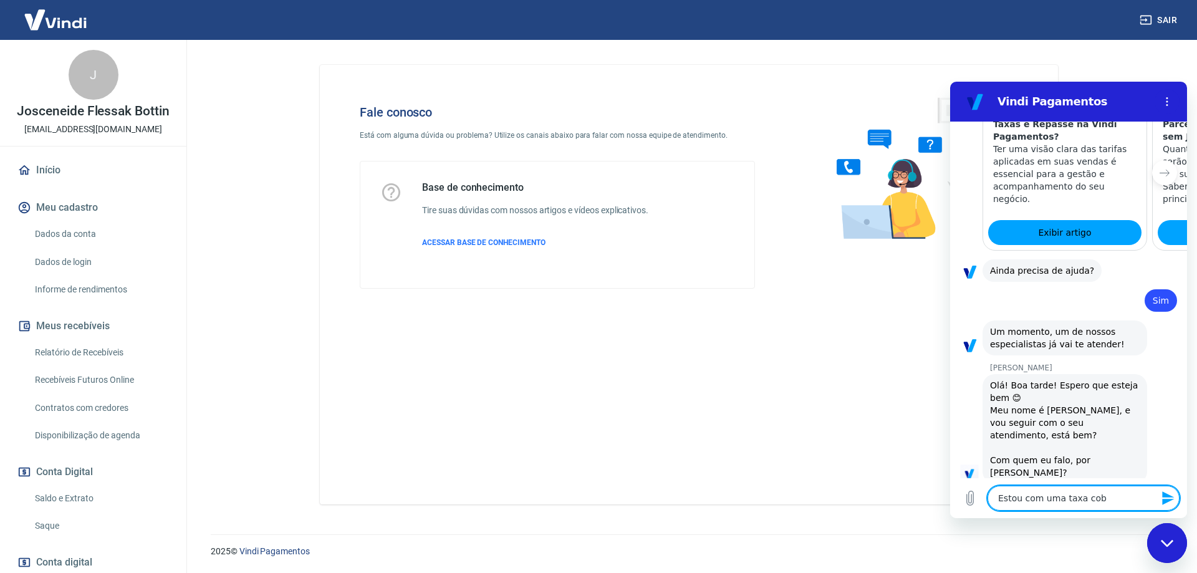
type textarea "x"
type textarea "Estou com uma taxa cobra"
type textarea "x"
type textarea "Estou com uma taxa cobrad"
type textarea "x"
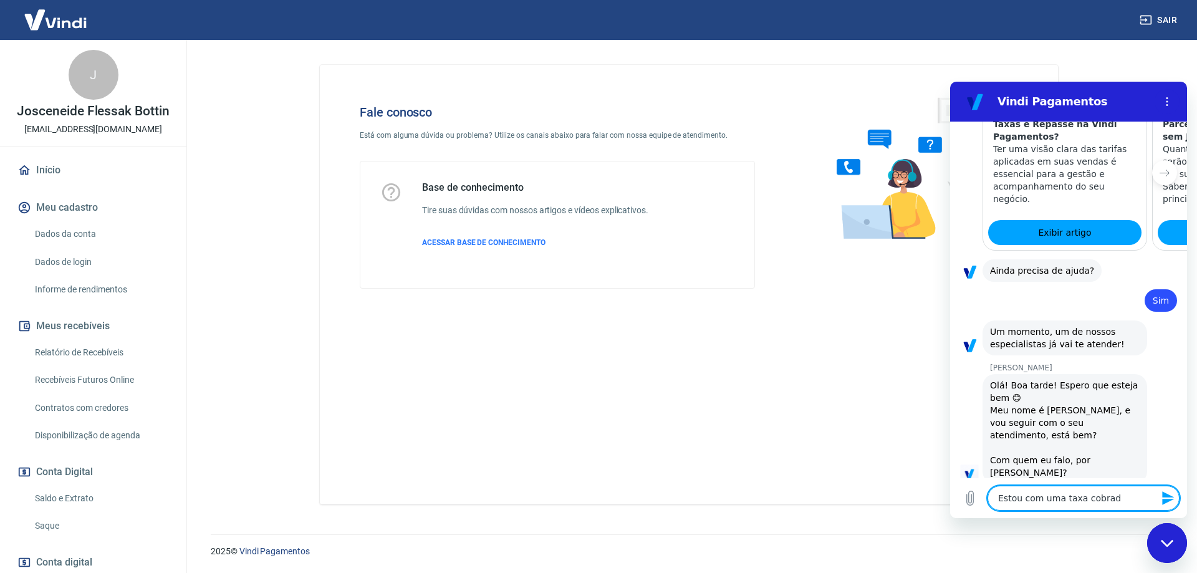
type textarea "Estou com uma taxa cobrada"
type textarea "x"
type textarea "Estou com uma taxa cobrada"
type textarea "x"
type textarea "Estou com uma taxa cobrada i"
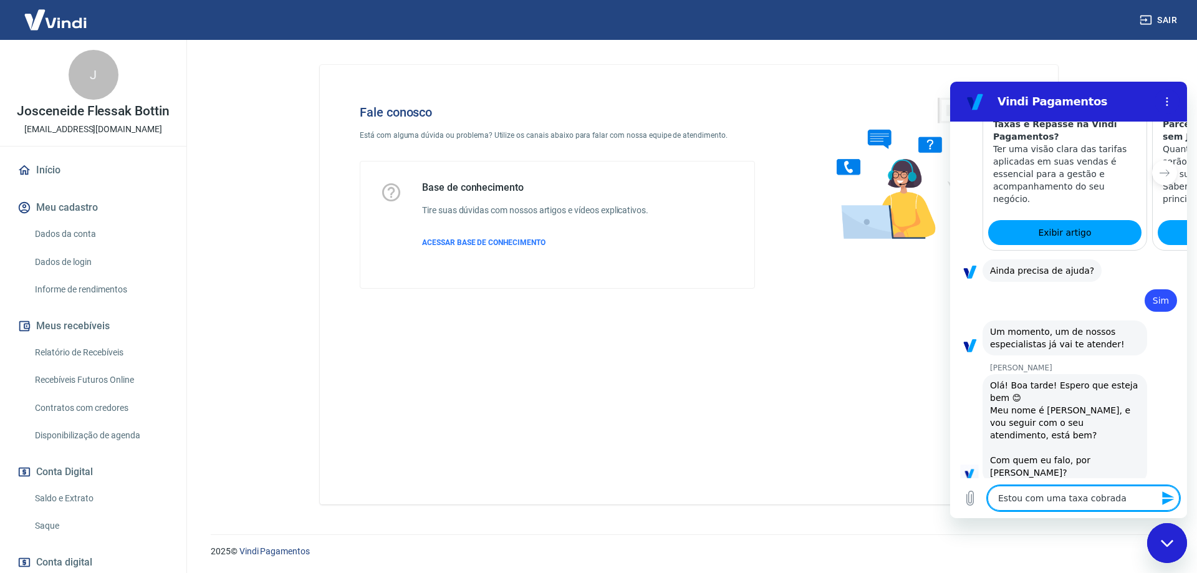
type textarea "x"
type textarea "Estou com uma taxa cobrada in"
type textarea "x"
type textarea "Estou com uma taxa cobrada ind"
type textarea "x"
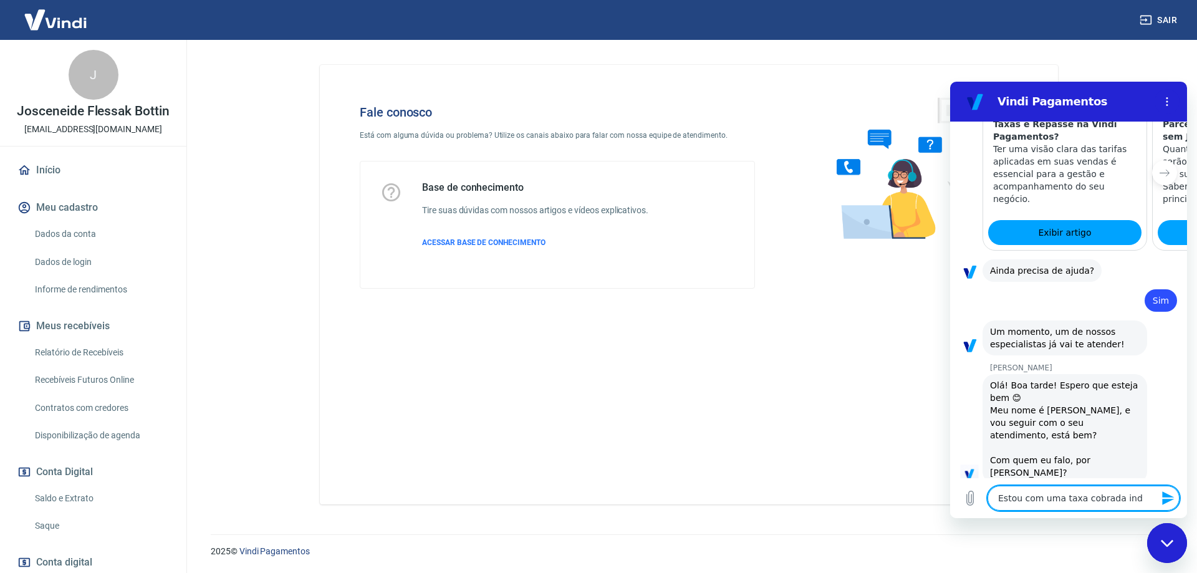
type textarea "Estou com uma taxa cobrada inde"
type textarea "x"
type textarea "Estou com uma taxa cobrada indev"
type textarea "x"
type textarea "Estou com uma taxa cobrada indevi"
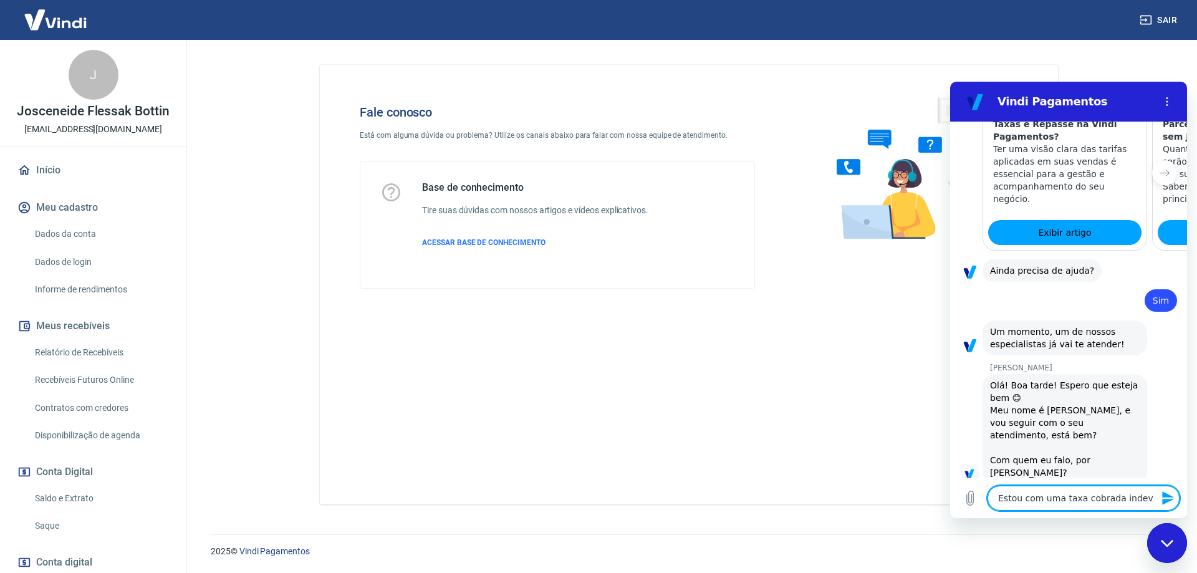
type textarea "x"
paste textarea "227793438"
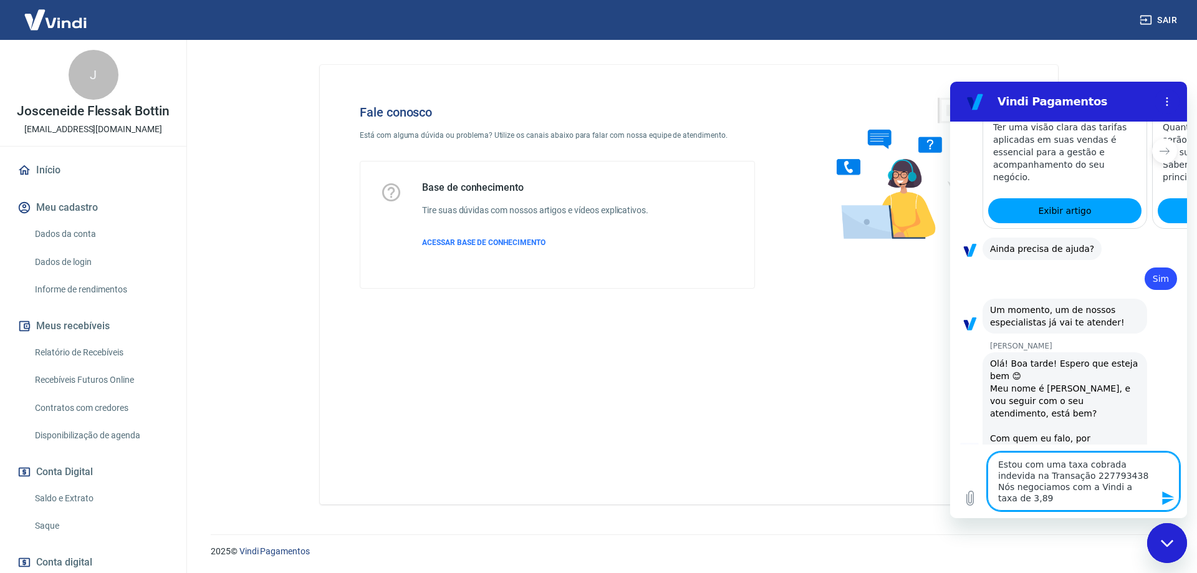
scroll to position [1043, 0]
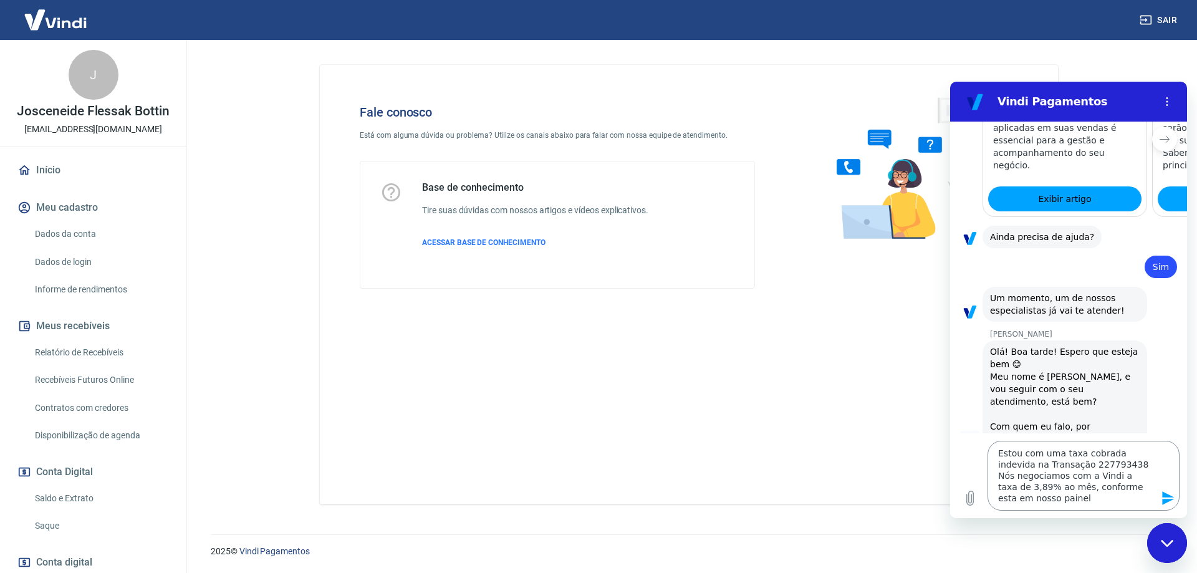
drag, startPoint x: 1060, startPoint y: 501, endPoint x: 1147, endPoint y: 500, distance: 86.7
click at [1060, 501] on textarea "Estou com uma taxa cobrada indevida na Transação 227793438 Nós negociamos com a…" at bounding box center [1084, 476] width 192 height 70
click at [1167, 496] on icon "Enviar mensagem" at bounding box center [1168, 498] width 12 height 14
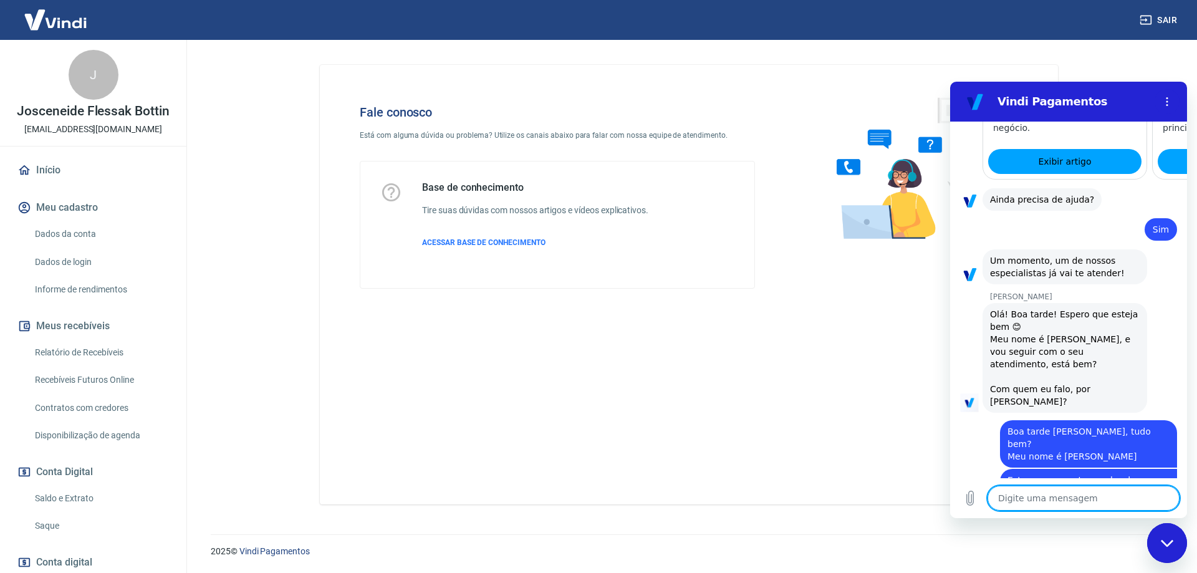
click at [1076, 499] on textarea at bounding box center [1084, 498] width 192 height 25
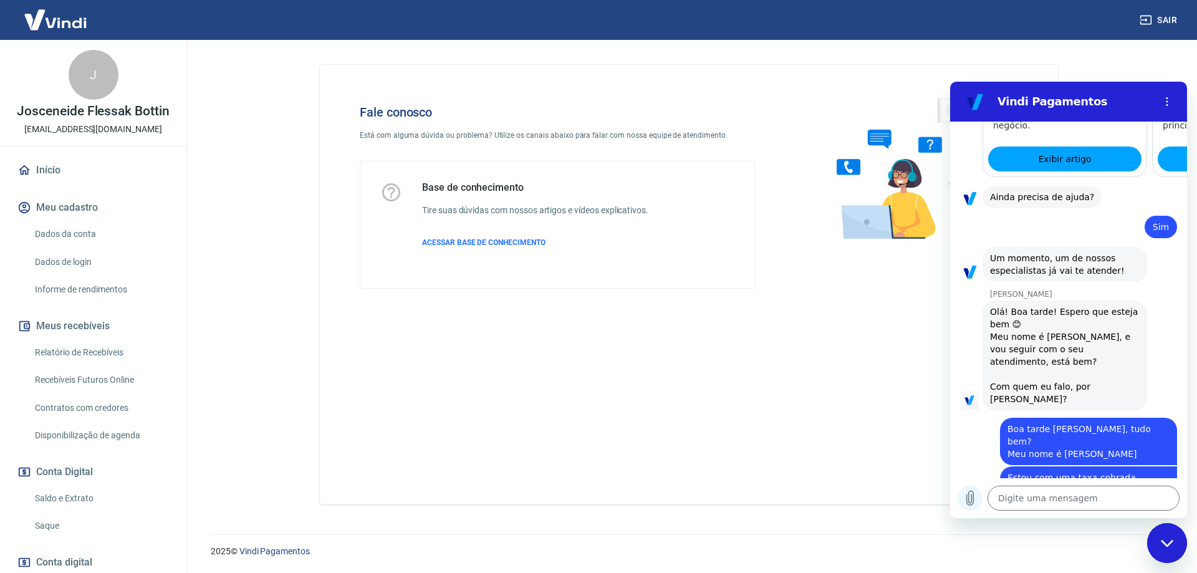
click at [960, 503] on button "Carregar arquivo" at bounding box center [970, 498] width 25 height 25
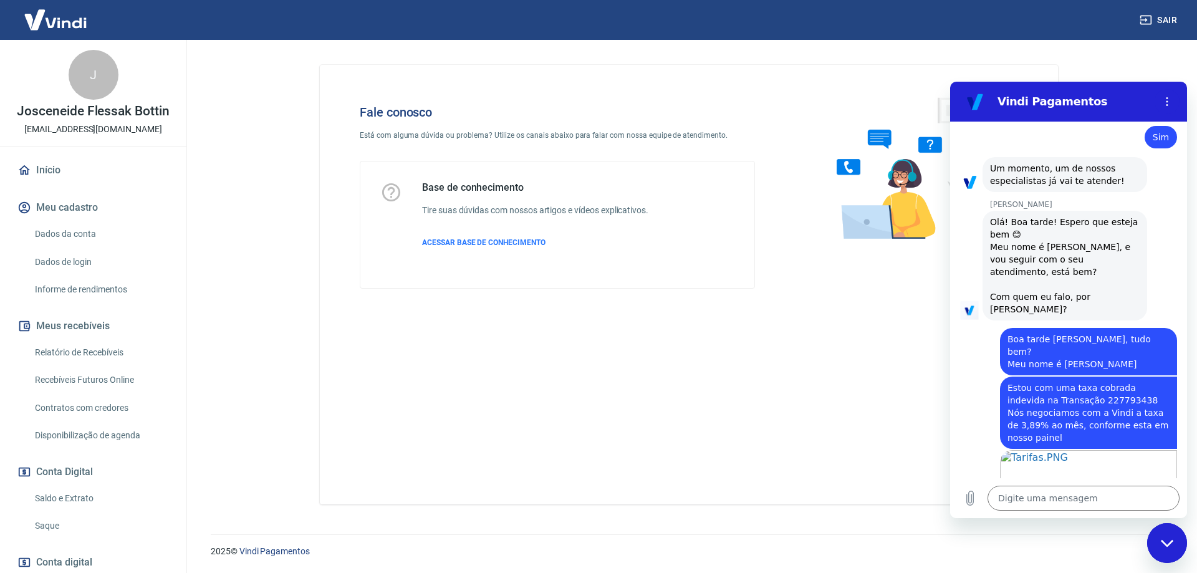
scroll to position [1175, 0]
click at [1096, 486] on textarea at bounding box center [1084, 498] width 192 height 25
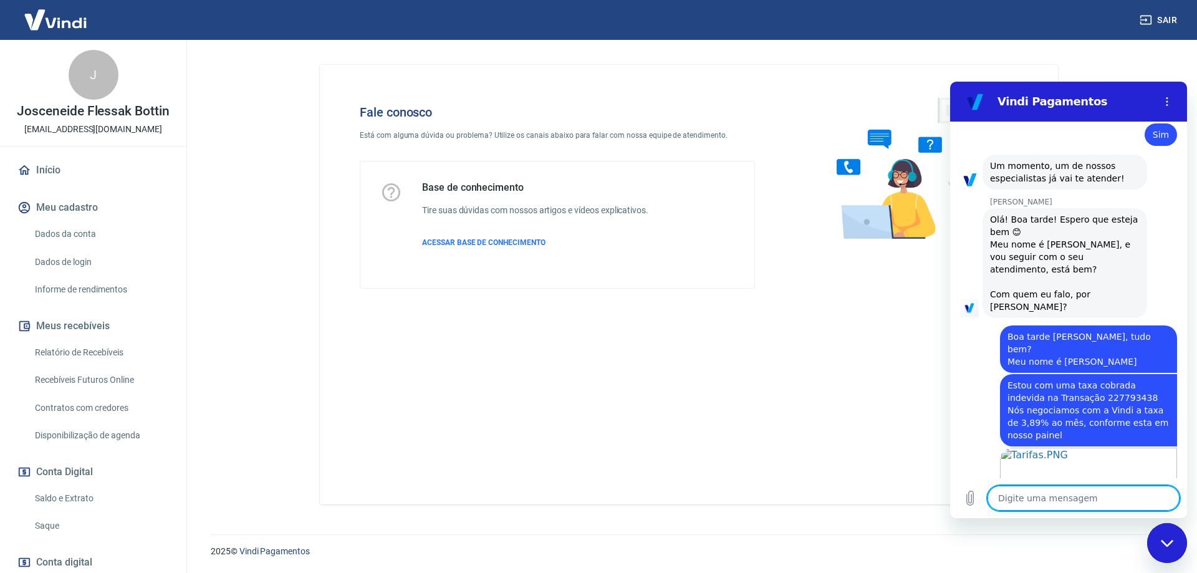
click at [1046, 500] on textarea at bounding box center [1084, 498] width 192 height 25
click at [1026, 498] on textarea "O pedido teve uma taxa de R$28,94, o que conrresponde a 6,88% do valor." at bounding box center [1084, 493] width 192 height 36
click at [1167, 493] on icon "Enviar mensagem" at bounding box center [1168, 498] width 15 height 15
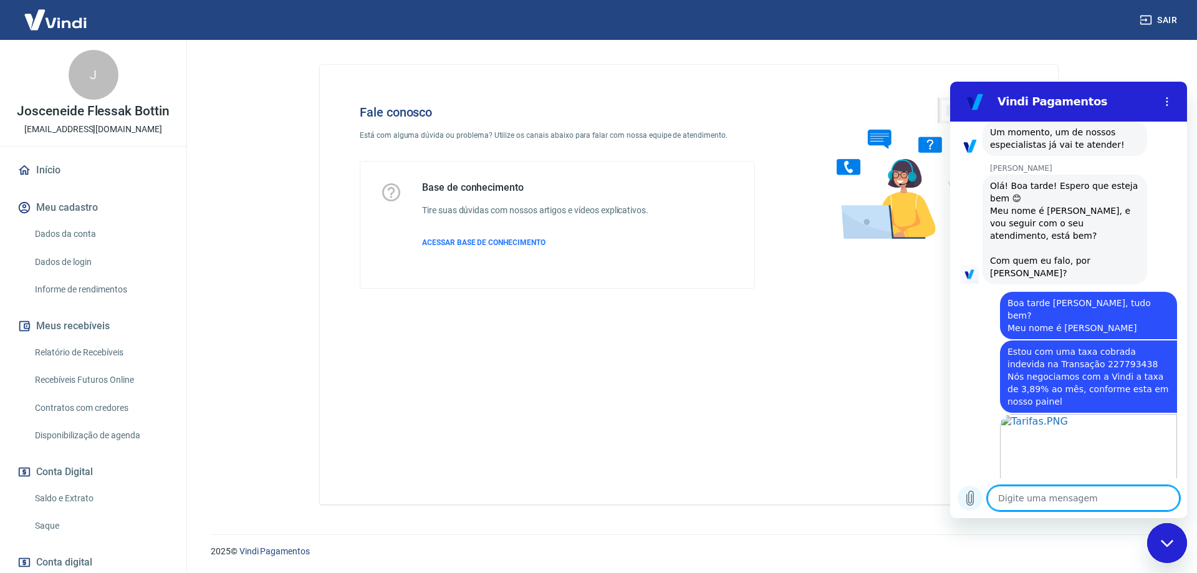
scroll to position [1212, 0]
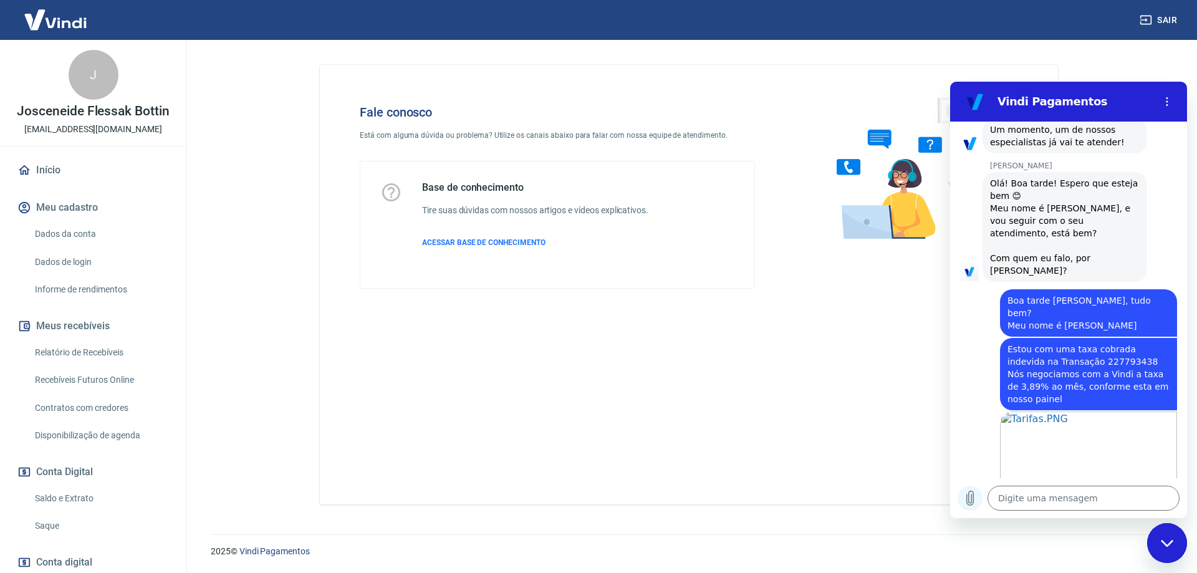
click at [976, 499] on icon "Carregar arquivo" at bounding box center [970, 498] width 15 height 15
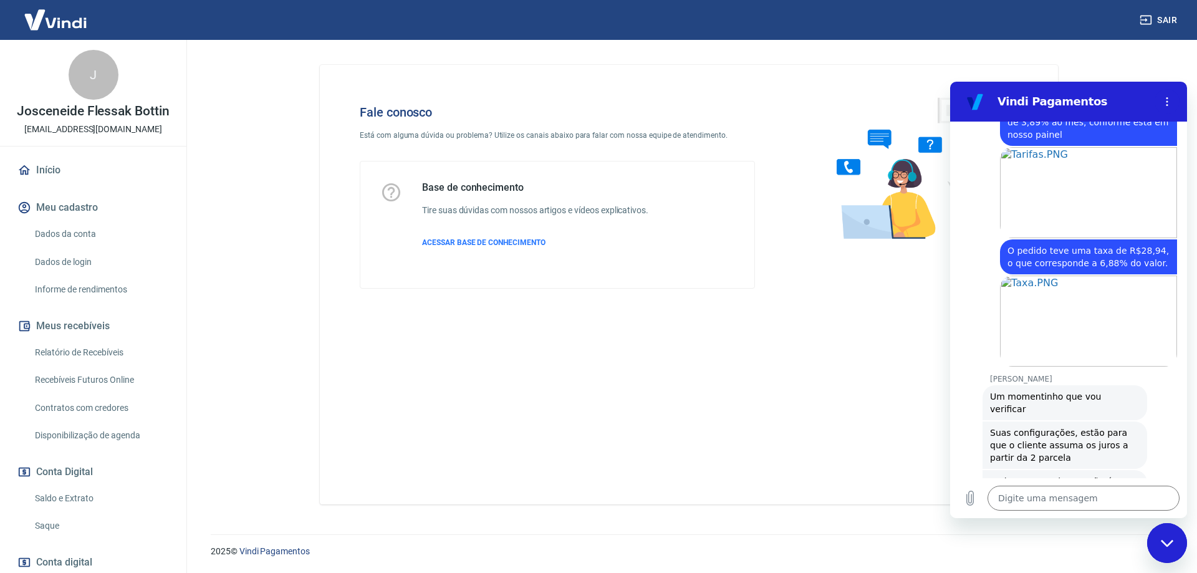
scroll to position [1478, 0]
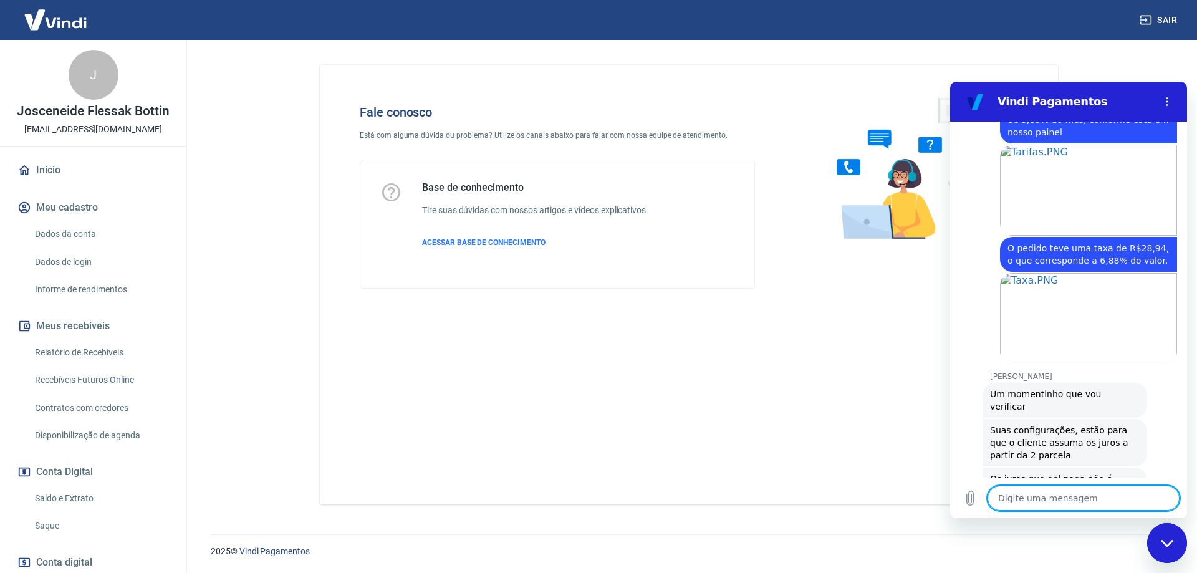
click at [1061, 501] on textarea at bounding box center [1084, 498] width 192 height 25
click at [1153, 466] on div "[PERSON_NAME] diz: Os juros que eel paga não é repassado a loja" at bounding box center [1073, 484] width 227 height 36
drag, startPoint x: 1069, startPoint y: 498, endPoint x: 1158, endPoint y: 506, distance: 88.9
click at [1158, 506] on div "Digite uma mensagem Não compreendi, ão é nesta tela que é x" at bounding box center [1084, 498] width 192 height 25
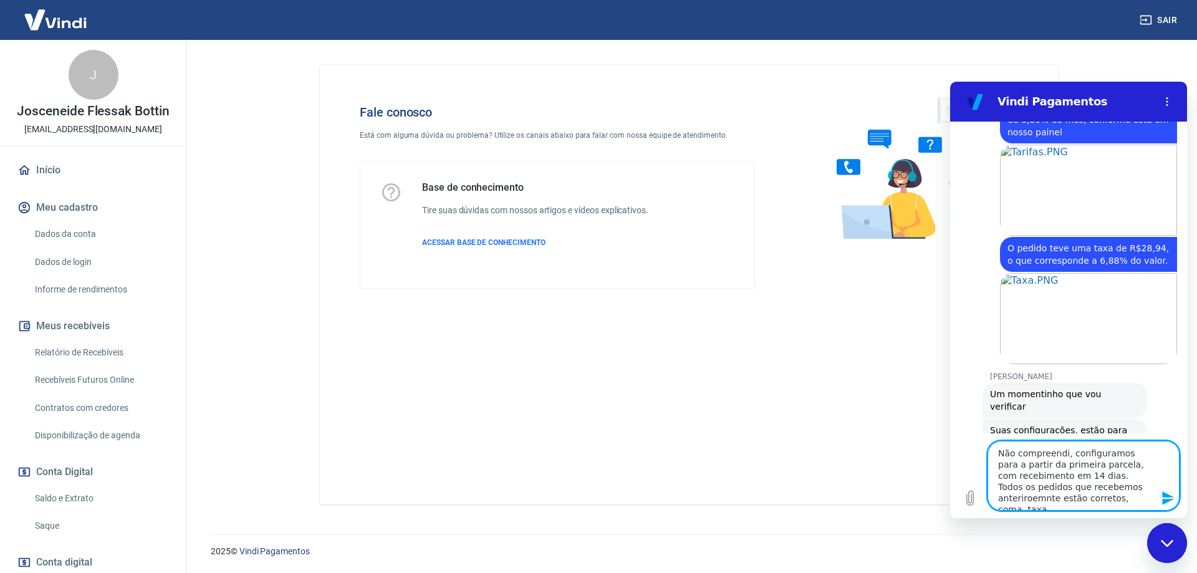
scroll to position [5, 0]
click at [1046, 494] on textarea "Não compreendi, configuramos para a partir da primeira parcela, com recebimento…" at bounding box center [1084, 476] width 192 height 70
click at [1132, 498] on textarea "Não compreendi, configuramos para a partir da primeira parcela, com recebimento…" at bounding box center [1084, 476] width 192 height 70
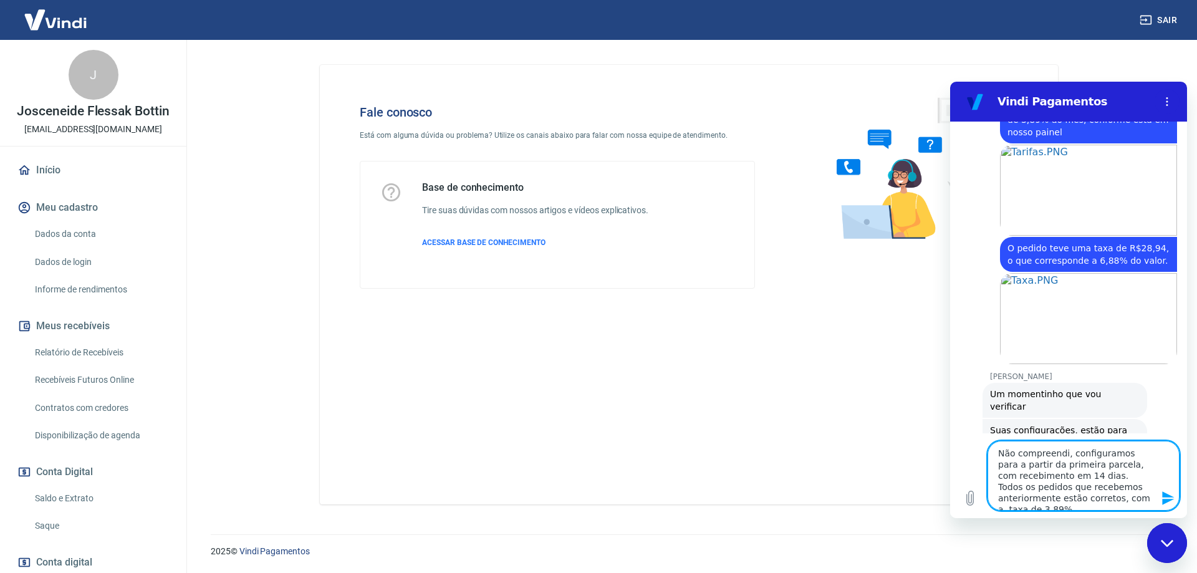
scroll to position [11, 0]
click at [1075, 499] on textarea "Não compreendi, configuramos para a partir da primeira parcela, com recebimento…" at bounding box center [1084, 476] width 192 height 70
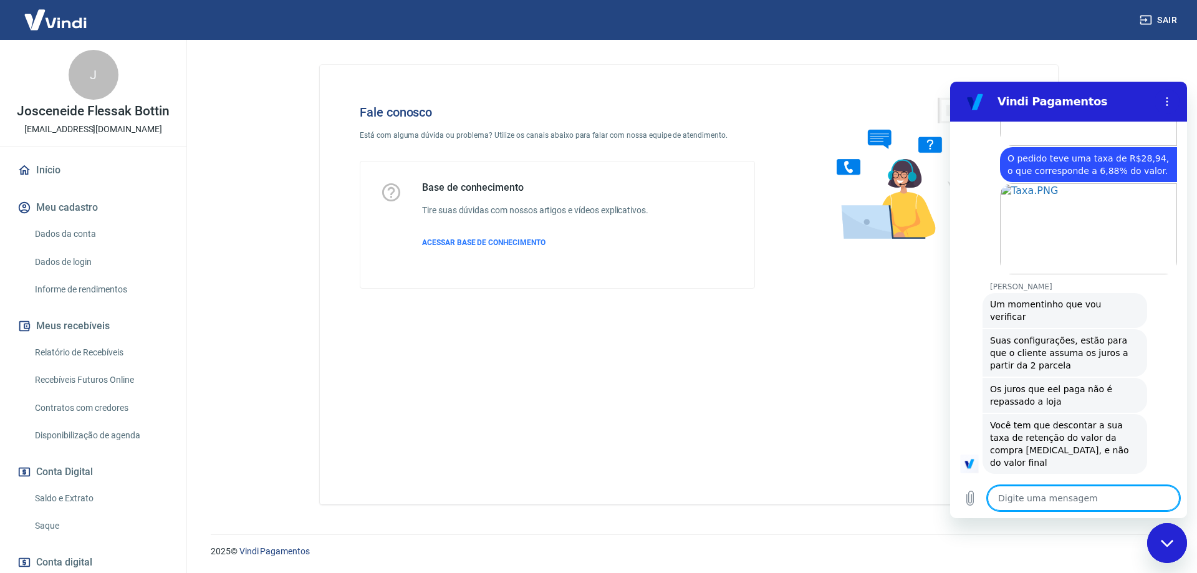
scroll to position [1571, 0]
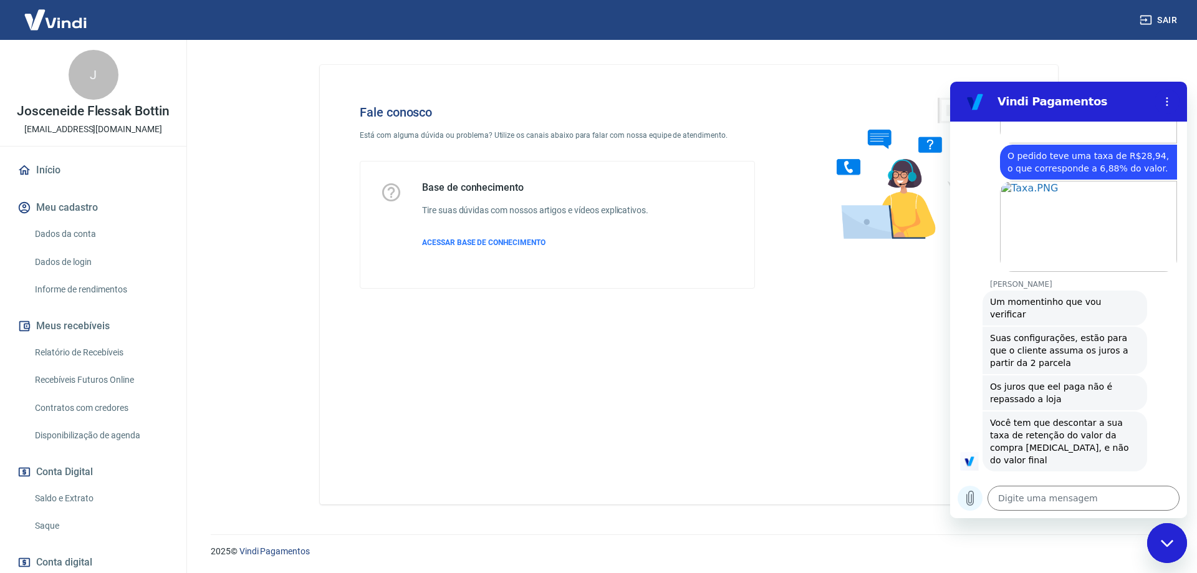
click at [963, 502] on icon "Carregar arquivo" at bounding box center [970, 498] width 15 height 15
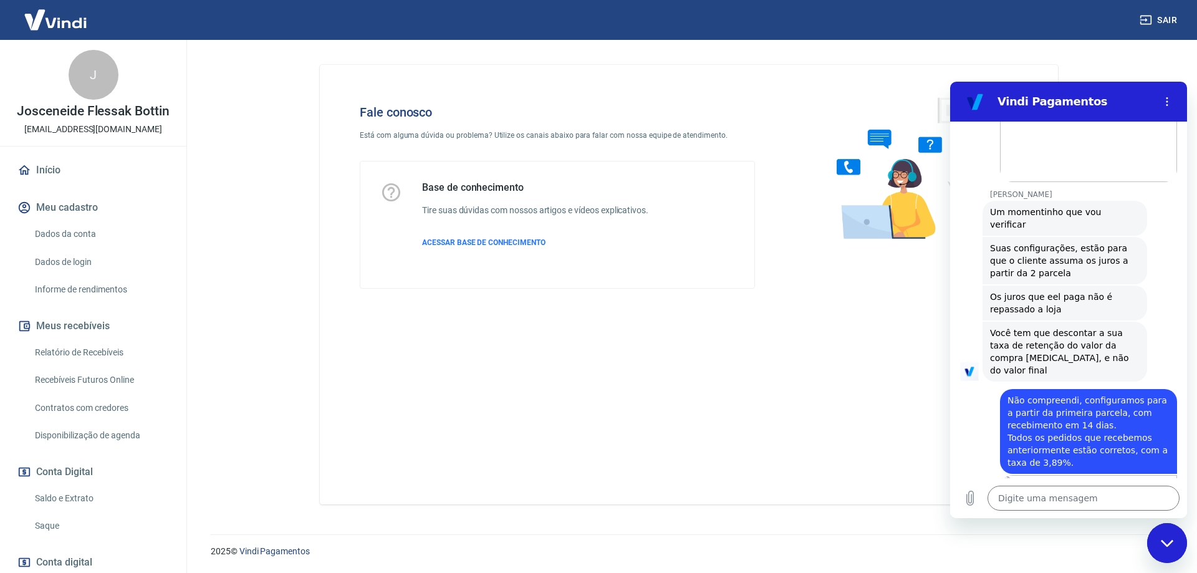
scroll to position [1663, 0]
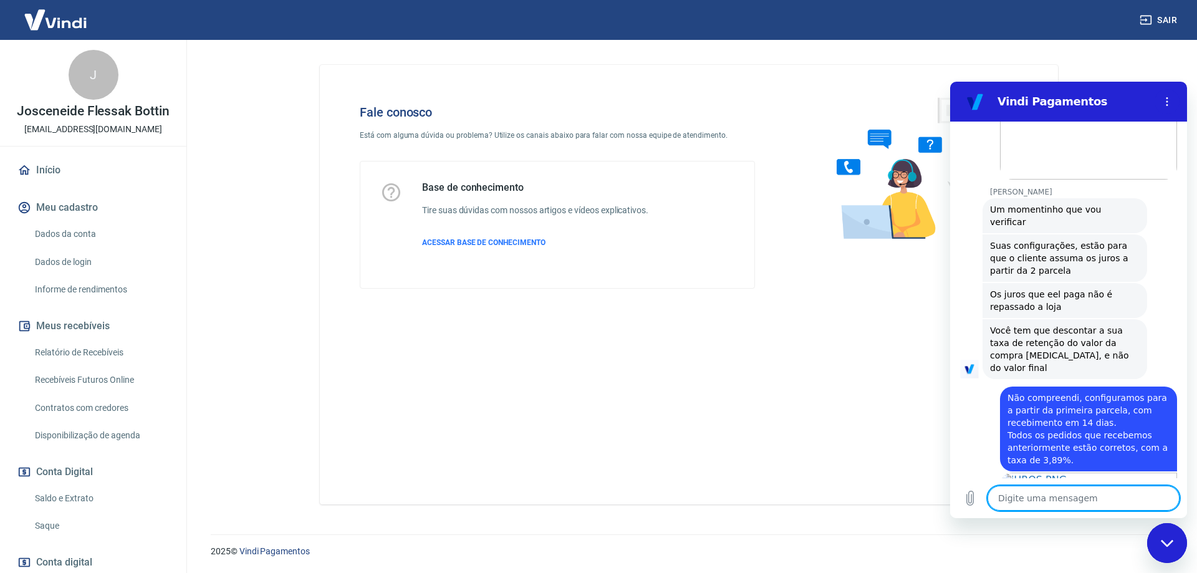
click at [1094, 504] on textarea at bounding box center [1084, 498] width 192 height 25
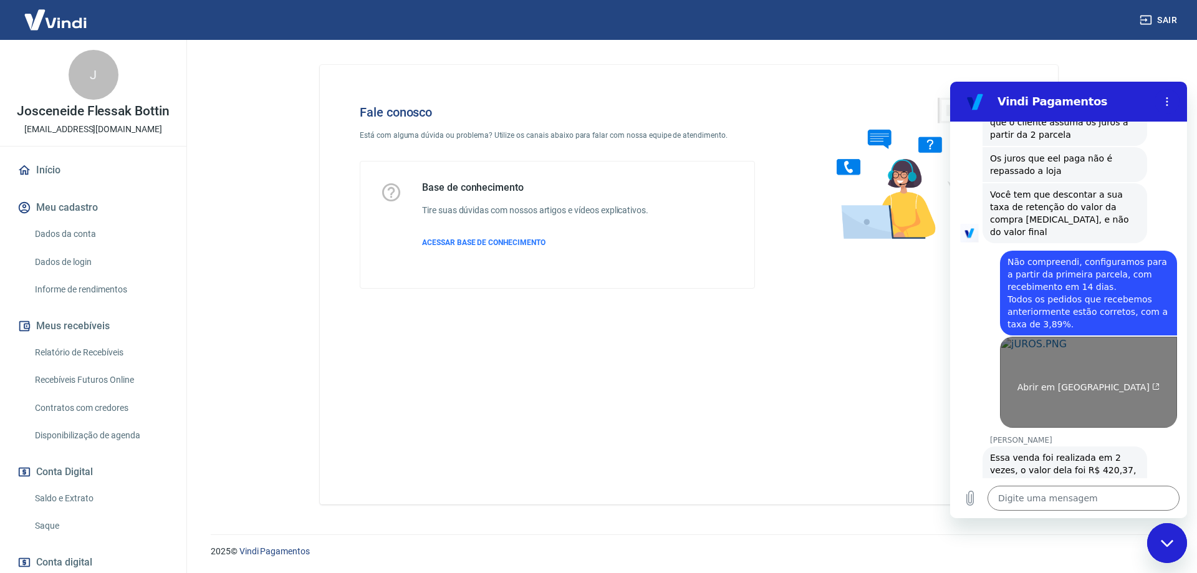
scroll to position [1801, 0]
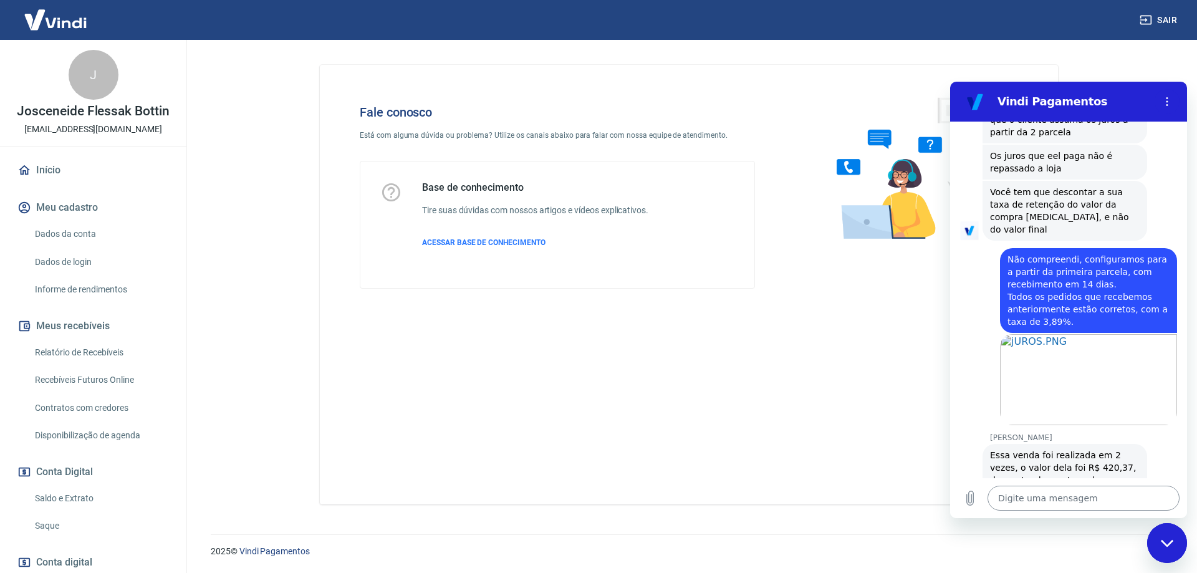
click at [1046, 504] on textarea at bounding box center [1084, 498] width 192 height 25
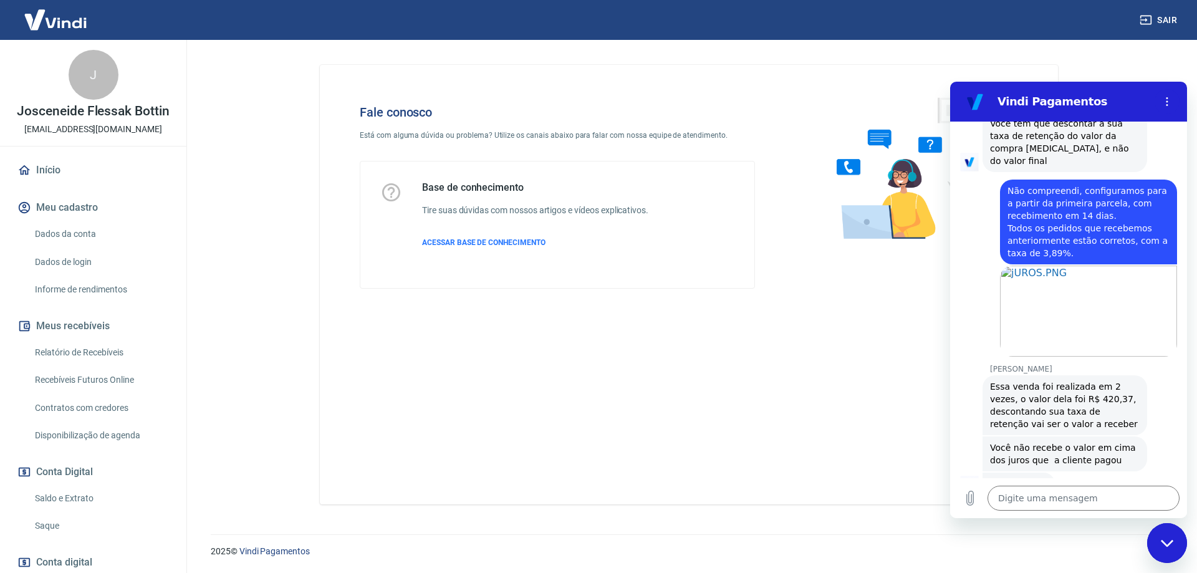
scroll to position [1873, 0]
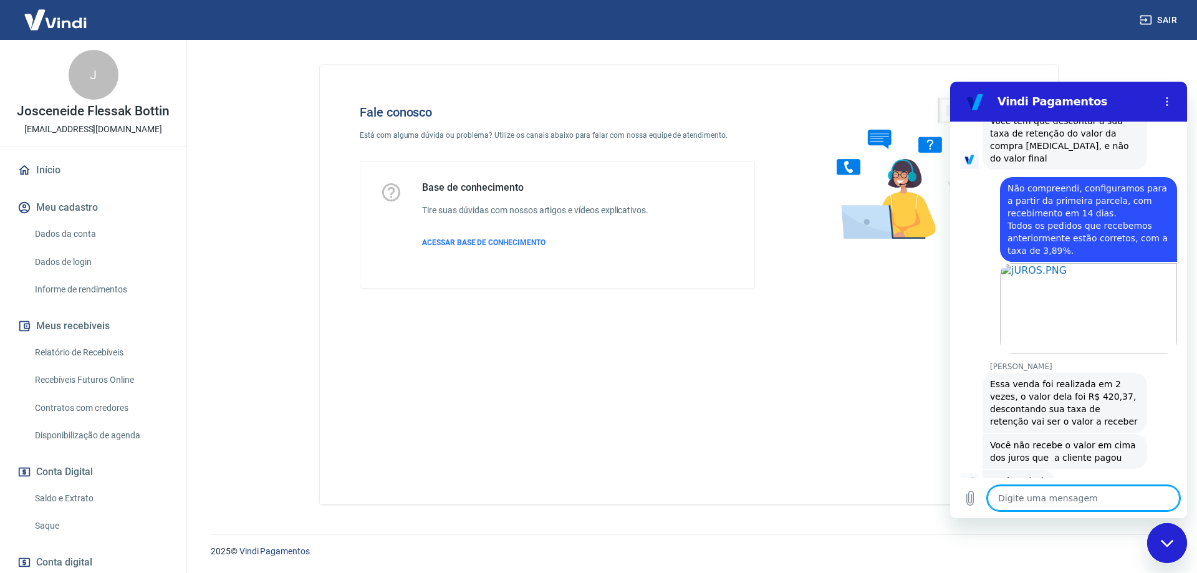
click at [1070, 496] on textarea at bounding box center [1084, 498] width 192 height 25
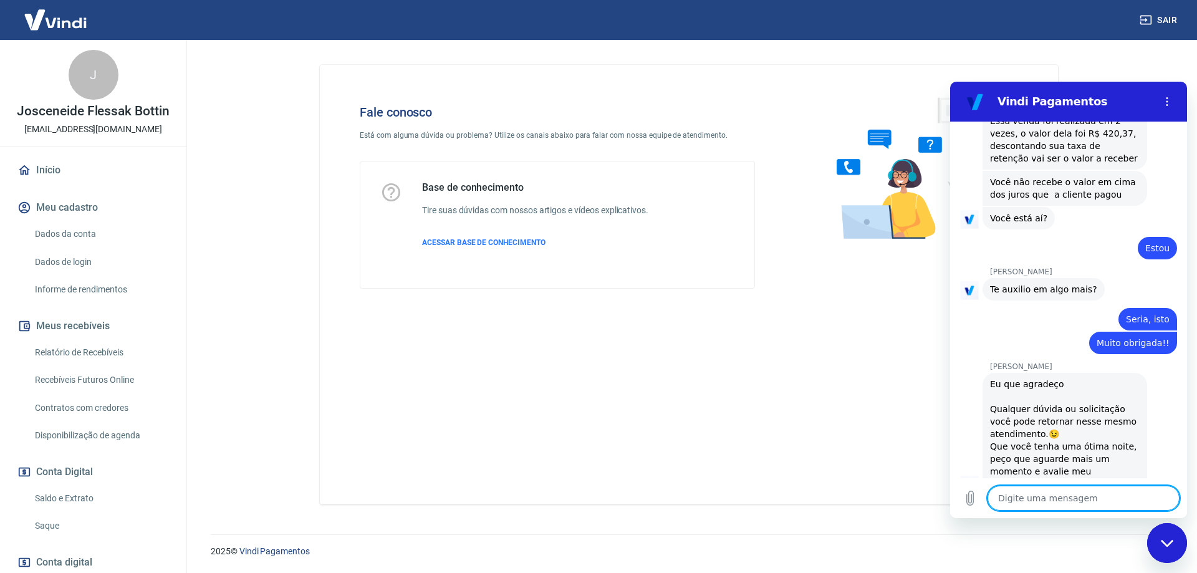
scroll to position [2137, 0]
click at [1101, 564] on button "Boa 👍" at bounding box center [1092, 582] width 49 height 36
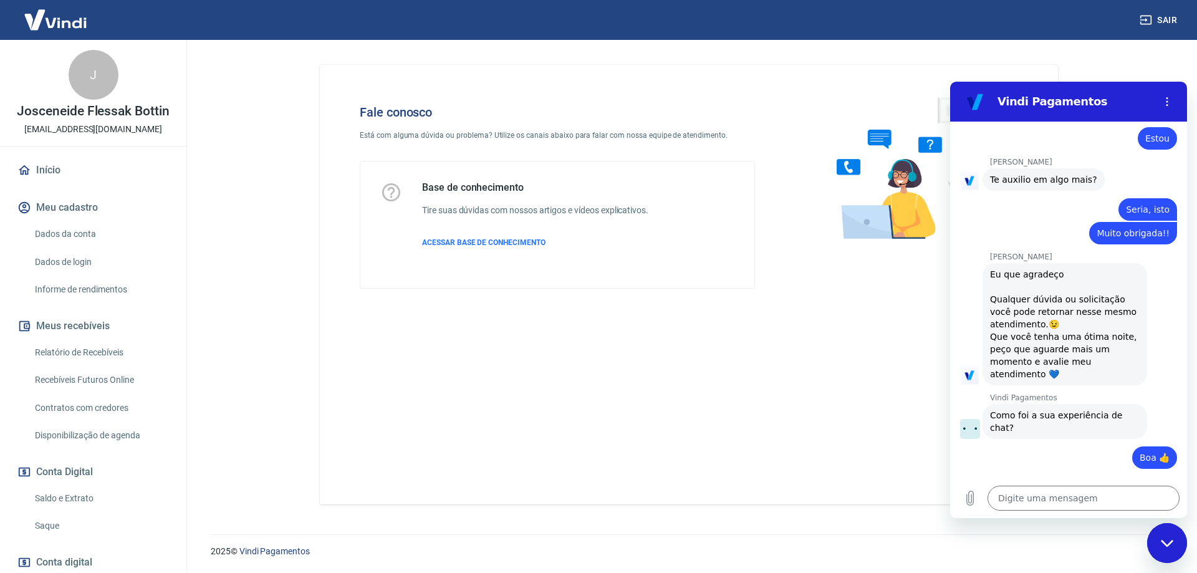
scroll to position [2244, 0]
click at [1137, 559] on span "Enviar" at bounding box center [1142, 566] width 27 height 15
click at [1044, 518] on input "Bom atendiemnto, sanou minhas dúvidas." at bounding box center [1079, 531] width 173 height 26
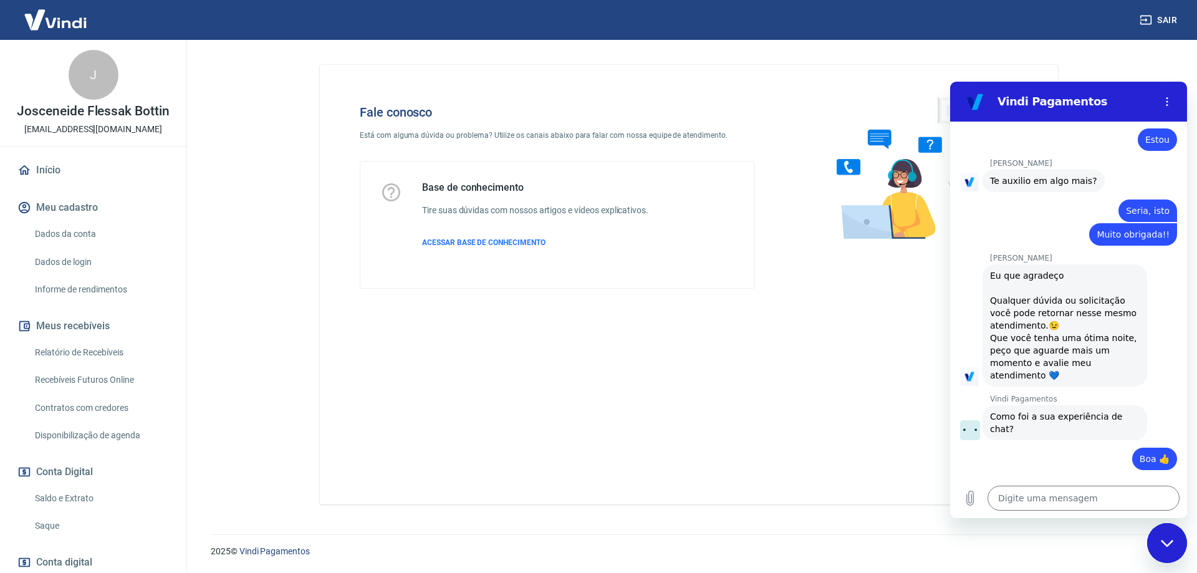
scroll to position [0, 0]
click at [1137, 559] on span "Enviar" at bounding box center [1142, 566] width 27 height 15
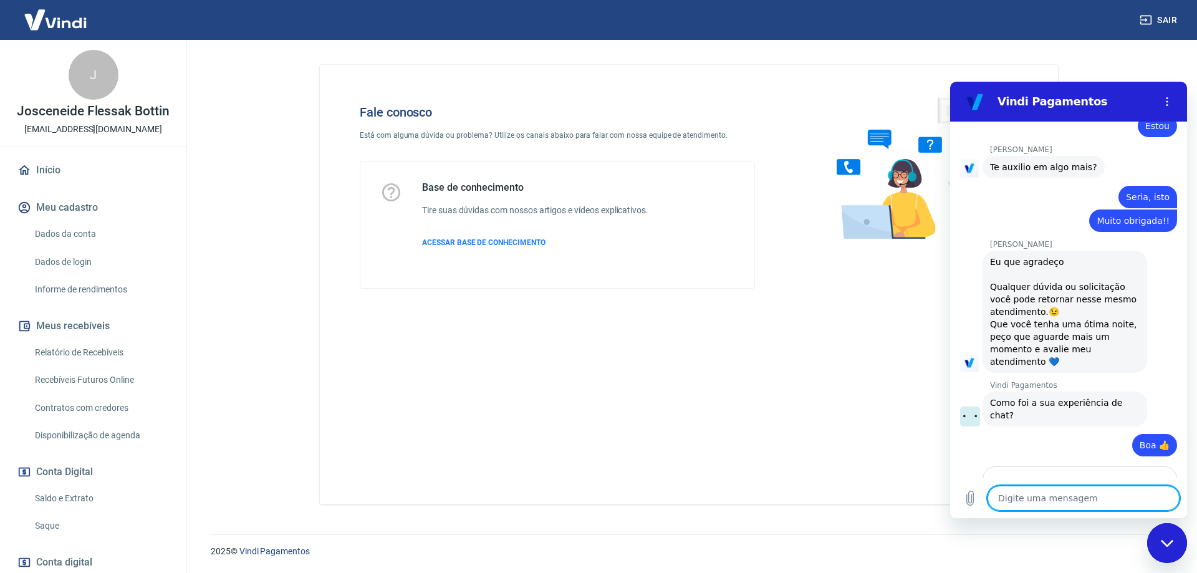
scroll to position [2260, 0]
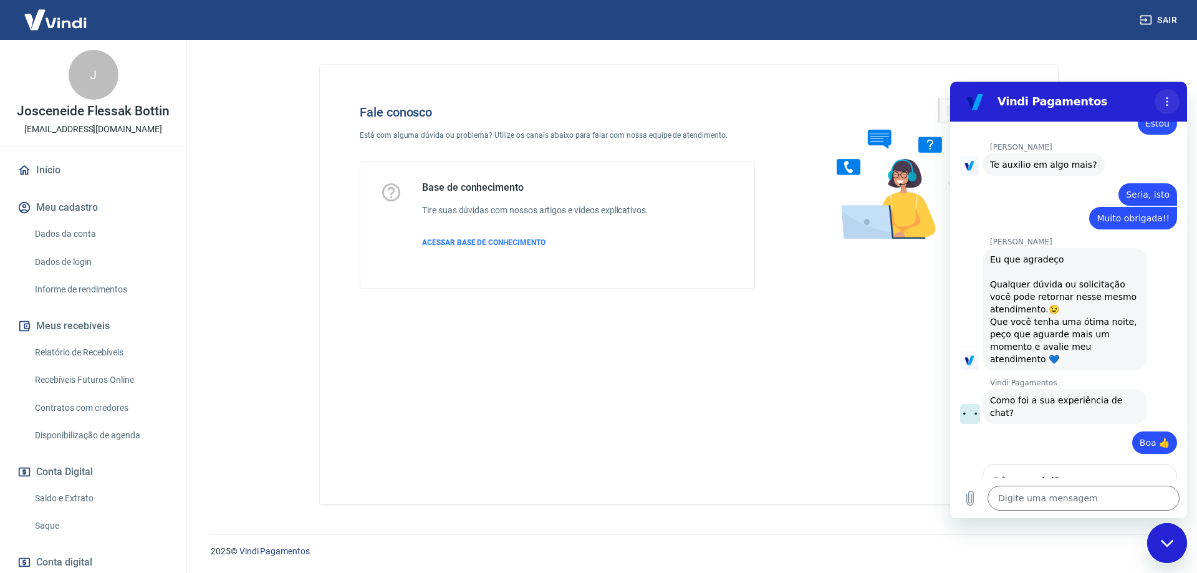
click at [1170, 99] on icon "Menu de opções" at bounding box center [1167, 102] width 10 height 10
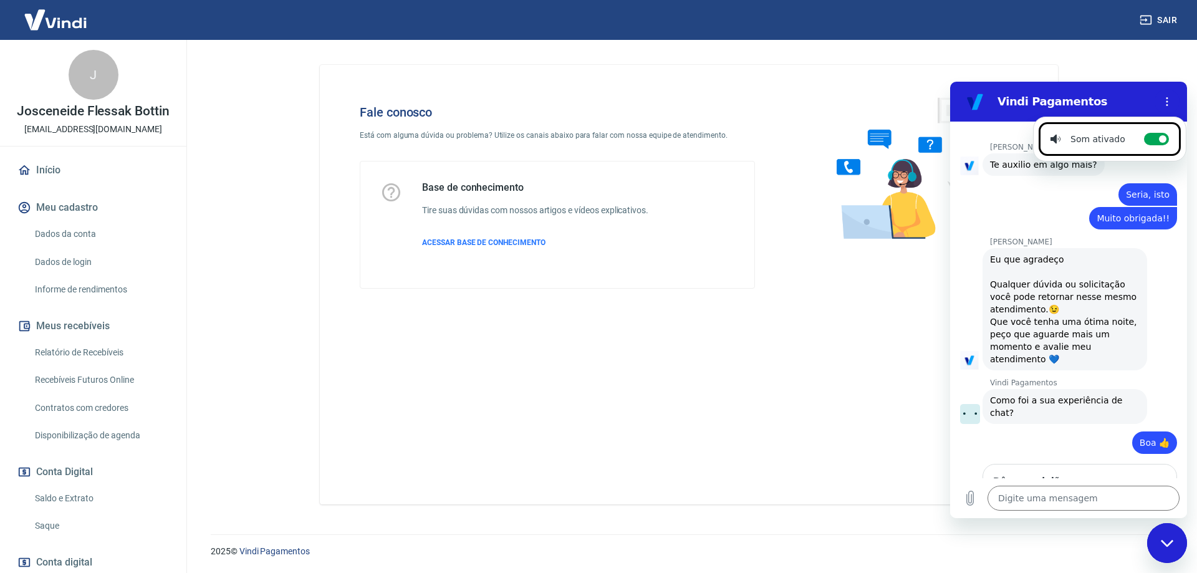
drag, startPoint x: 1130, startPoint y: 134, endPoint x: 1101, endPoint y: 102, distance: 43.7
click at [1071, 181] on div "Vindi Pagamentos Som ativado Alternar notificações sonoras 17:27 diz: [PERSON_N…" at bounding box center [1068, 300] width 237 height 436
